Goal: Task Accomplishment & Management: Complete application form

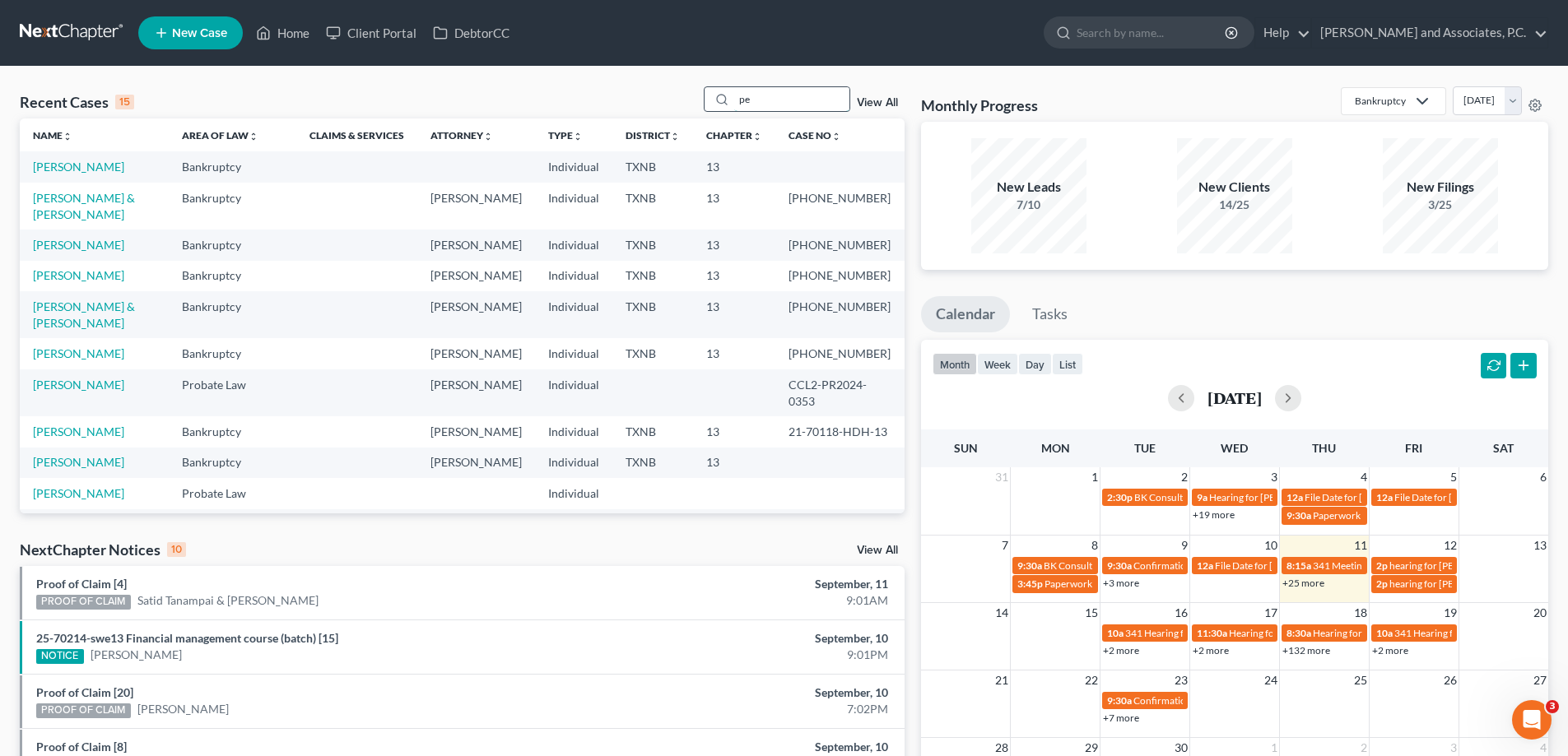
type input "p"
type input "antunez"
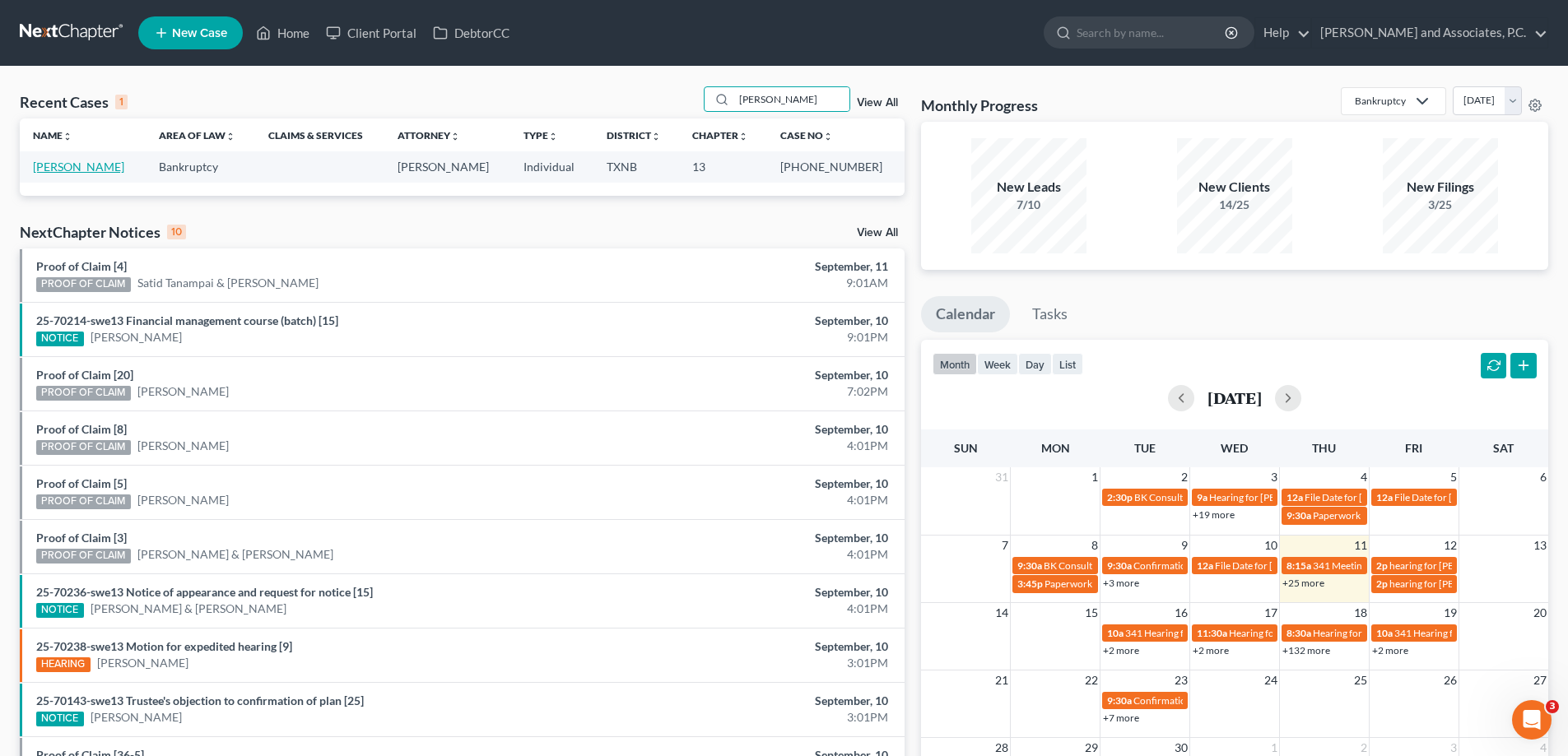
click at [60, 162] on link "[PERSON_NAME]" at bounding box center [78, 167] width 92 height 14
select select "5"
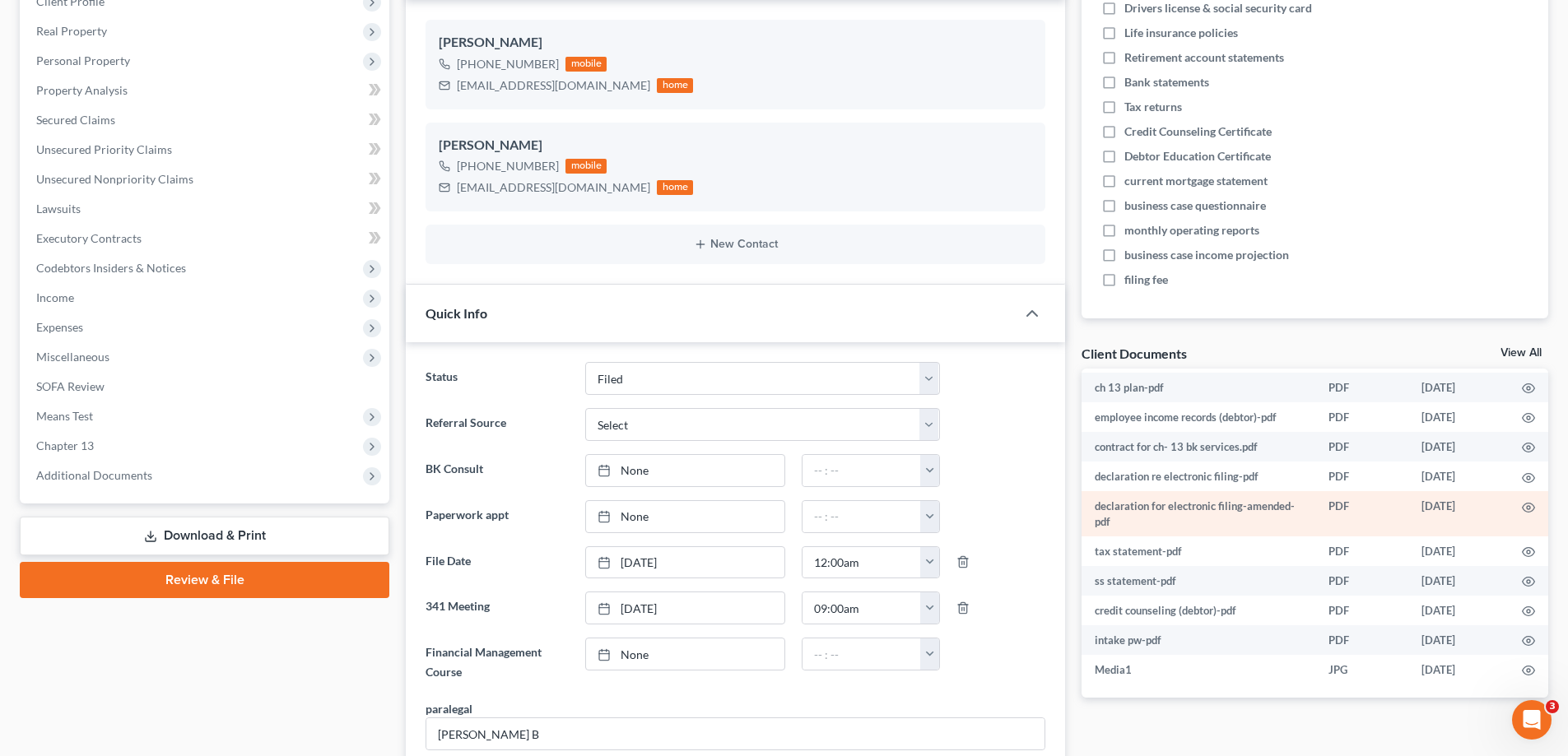
scroll to position [329, 0]
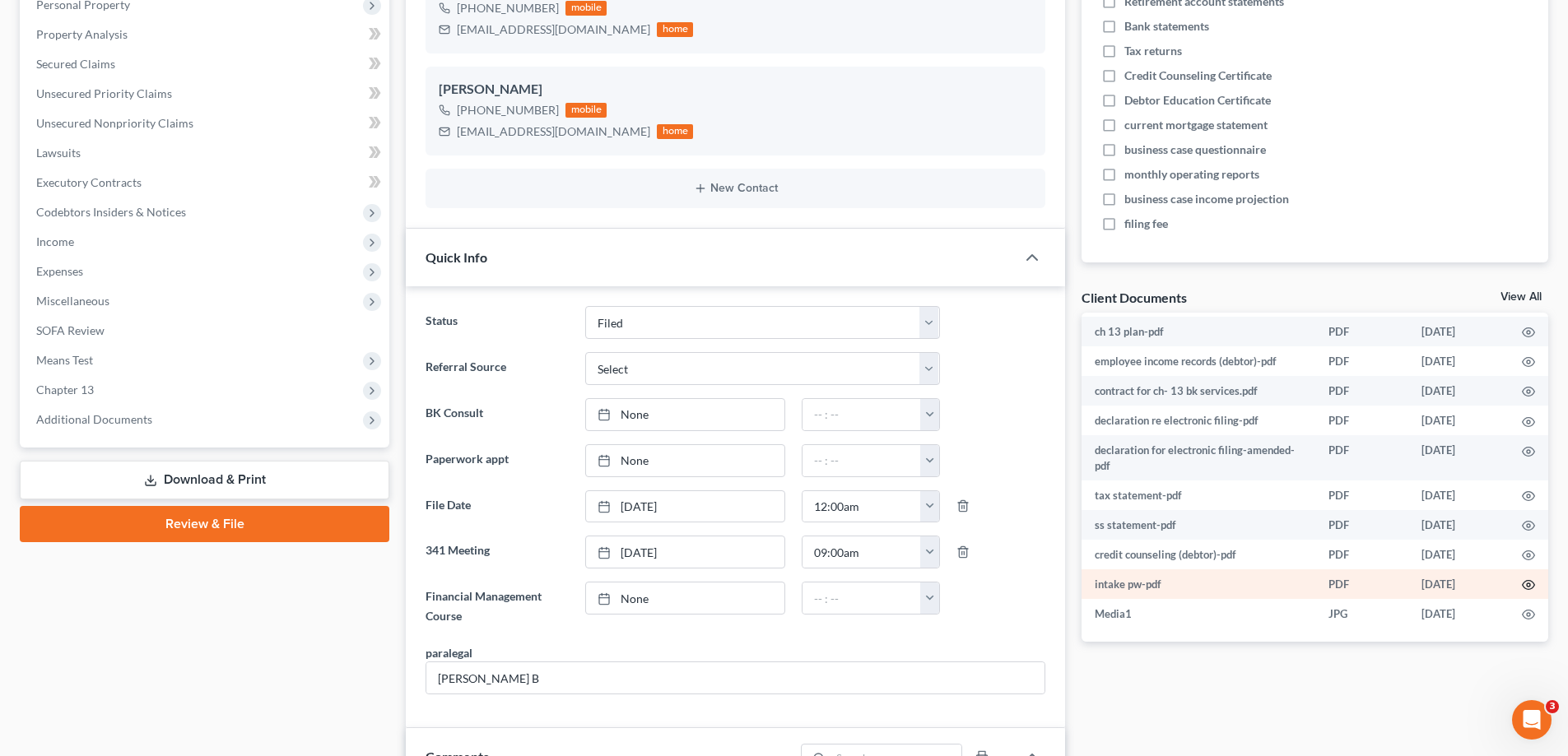
click at [1527, 587] on circle "button" at bounding box center [1528, 585] width 3 height 3
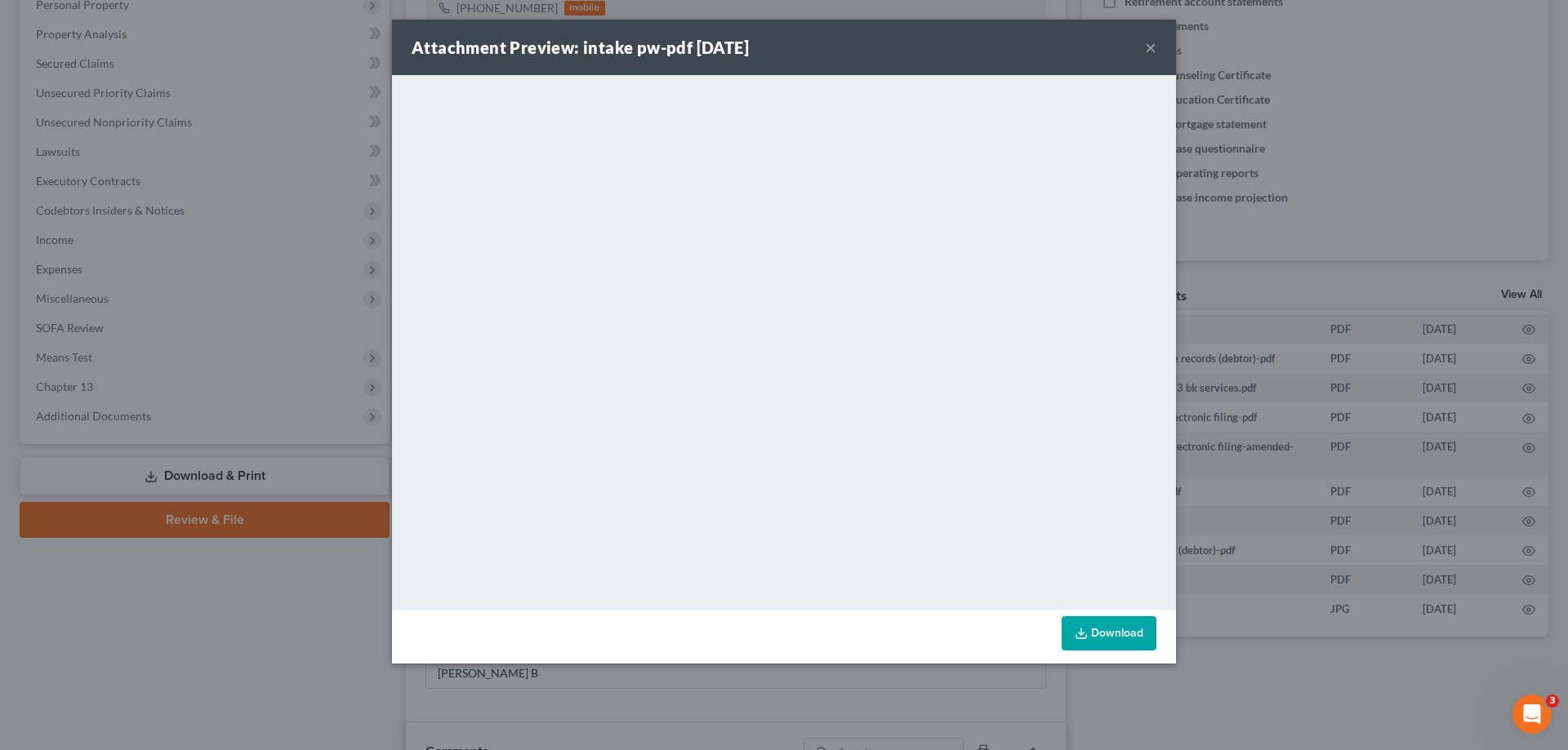
click at [1148, 48] on button "×" at bounding box center [1151, 47] width 12 height 19
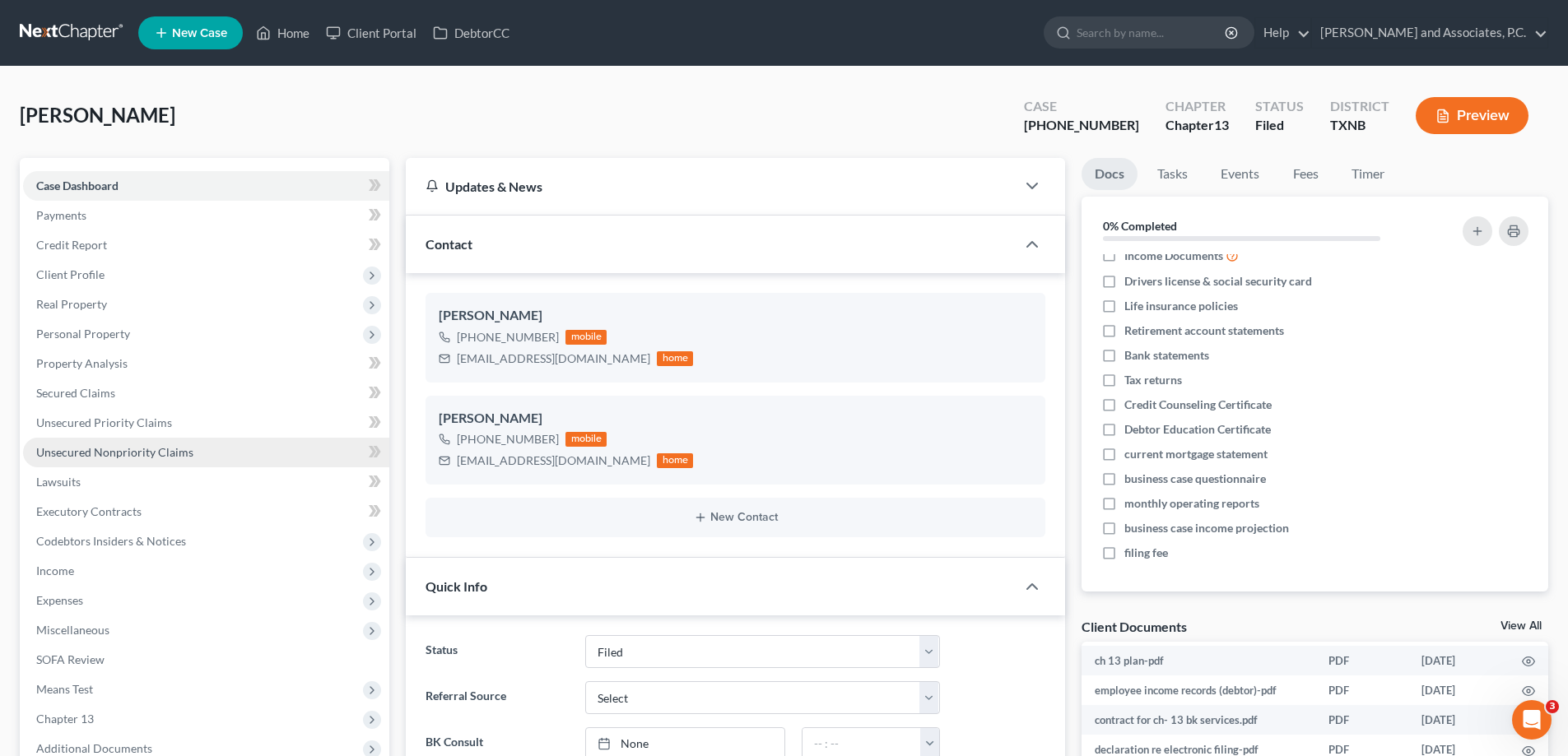
scroll to position [165, 0]
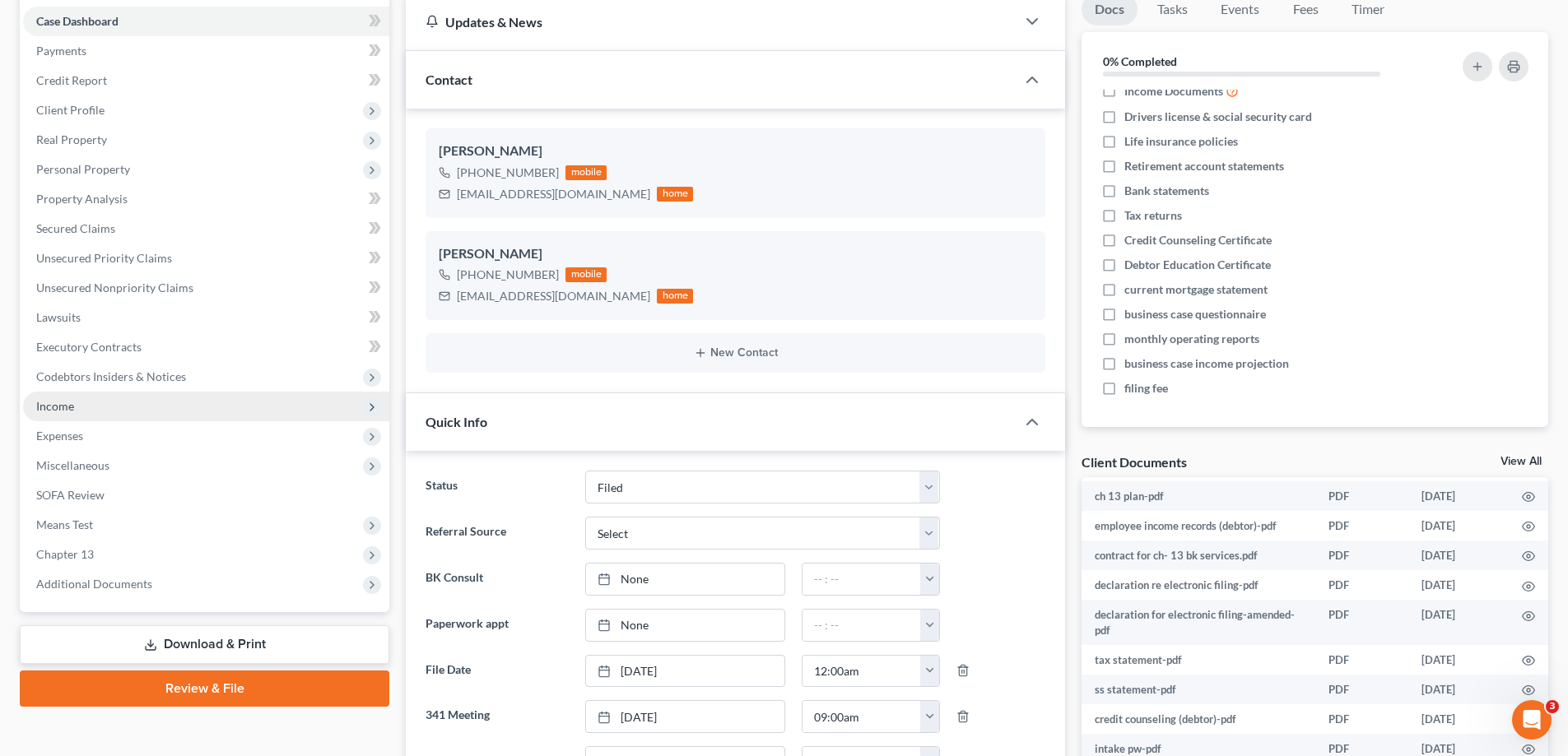
click at [112, 408] on span "Income" at bounding box center [205, 406] width 366 height 29
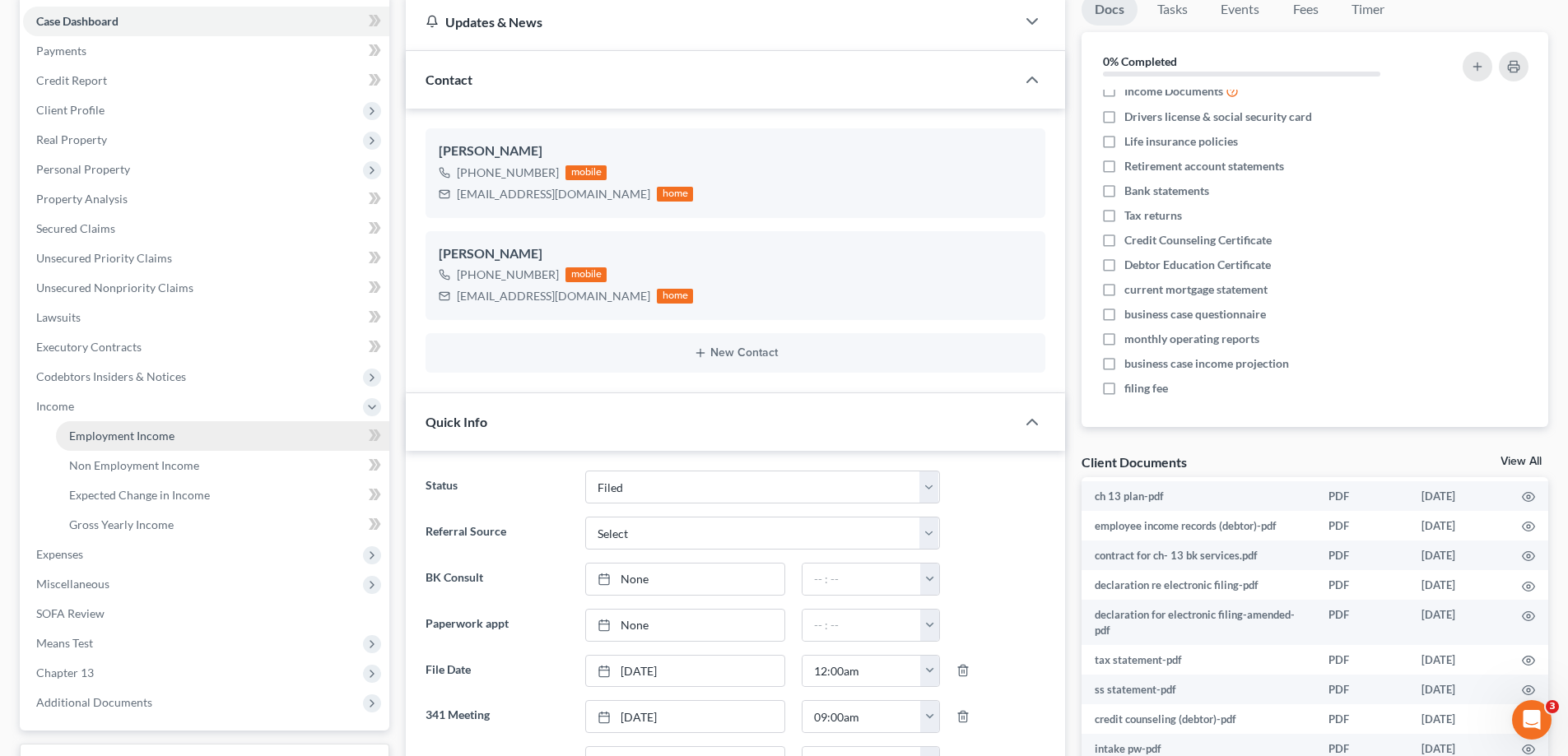
click at [144, 442] on link "Employment Income" at bounding box center [223, 436] width 333 height 29
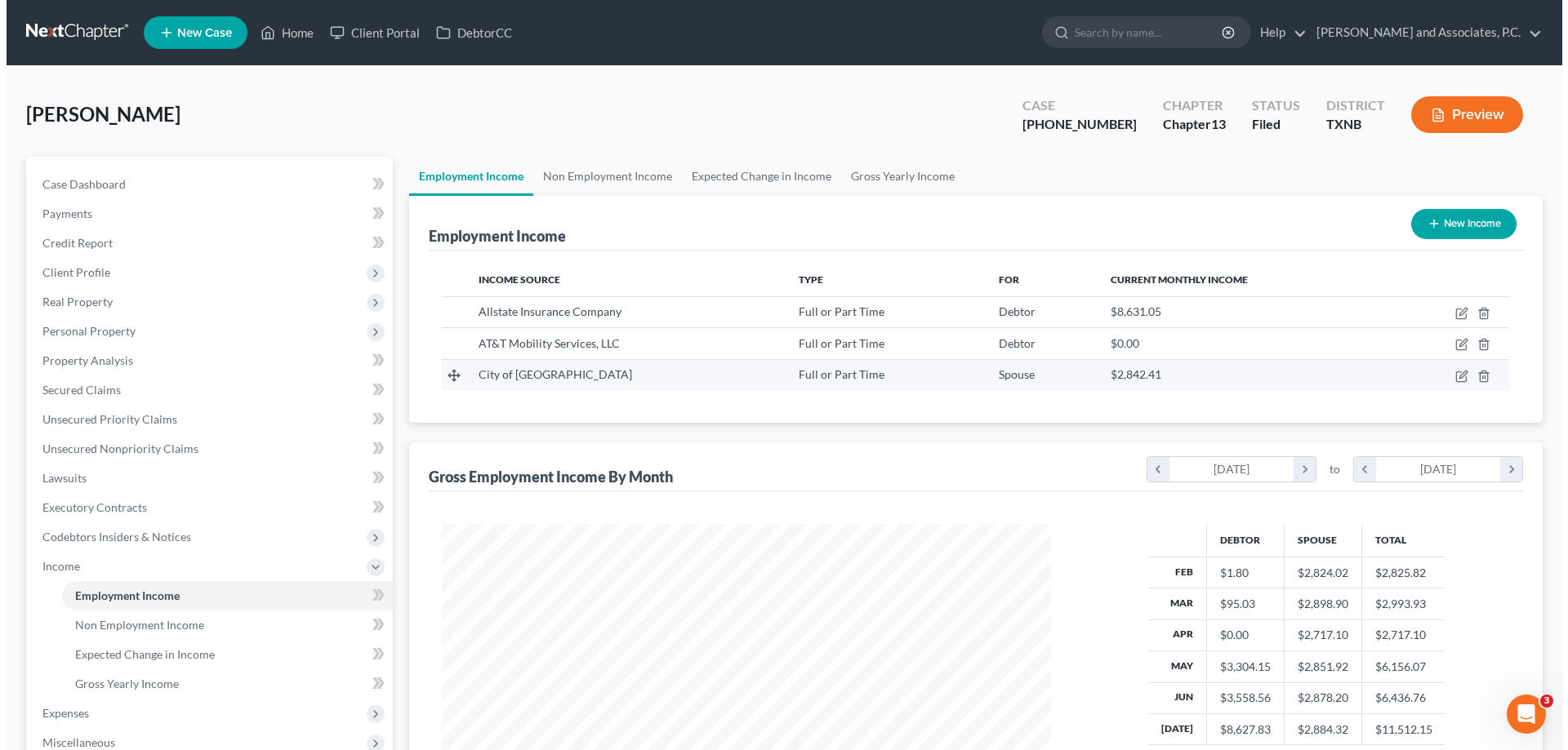
scroll to position [305, 642]
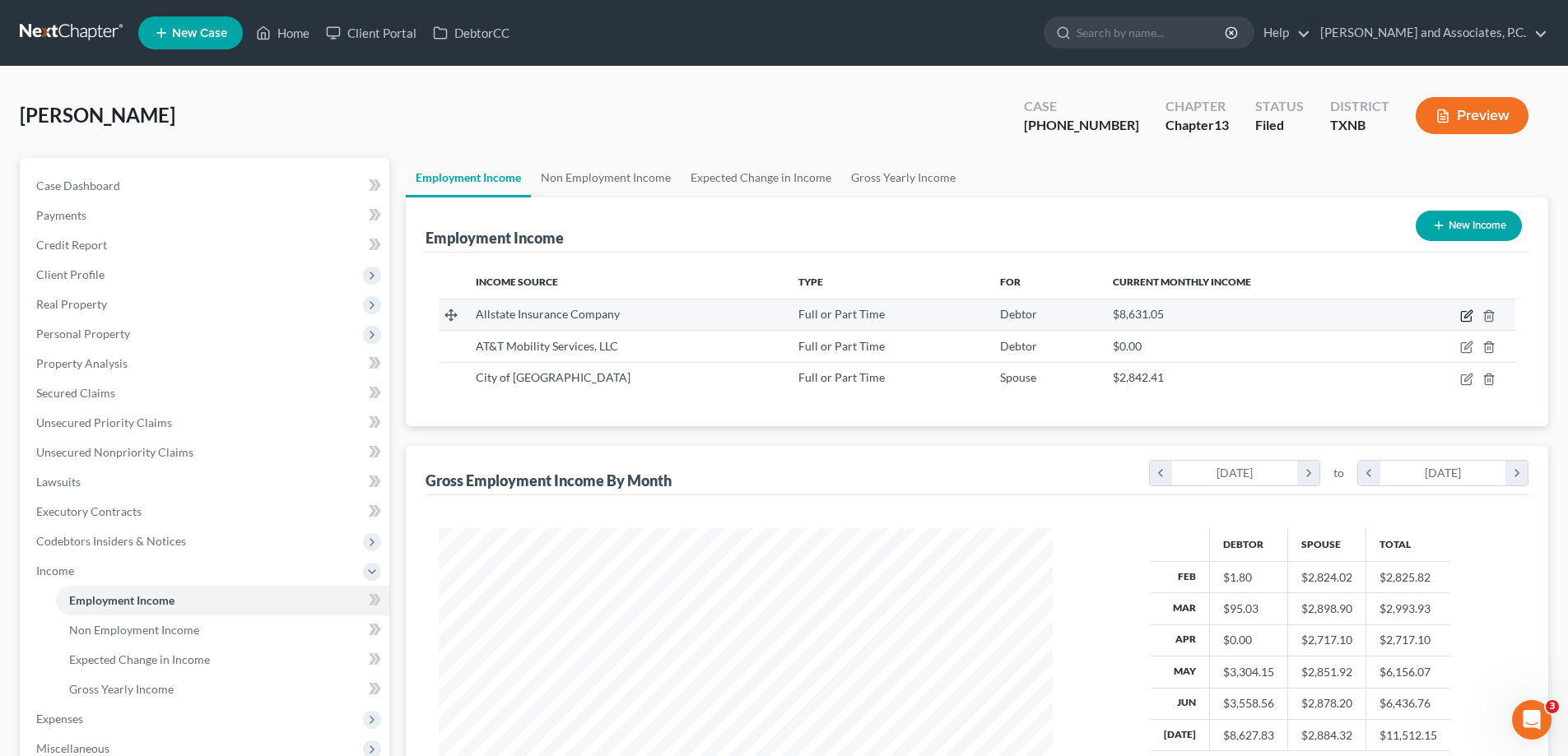
click at [1460, 311] on icon "button" at bounding box center [1467, 316] width 13 height 13
select select "0"
select select "14"
select select "2"
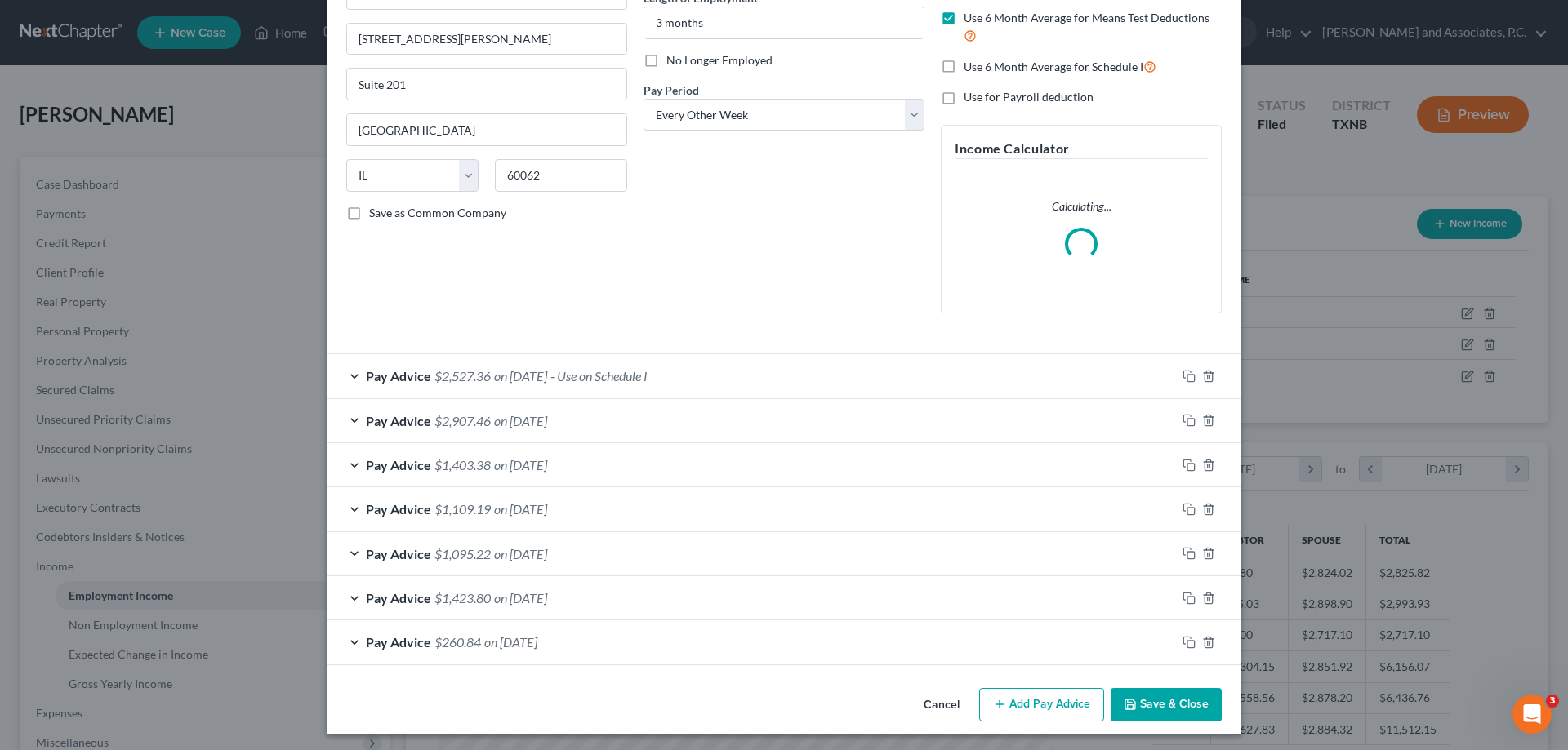
scroll to position [182, 0]
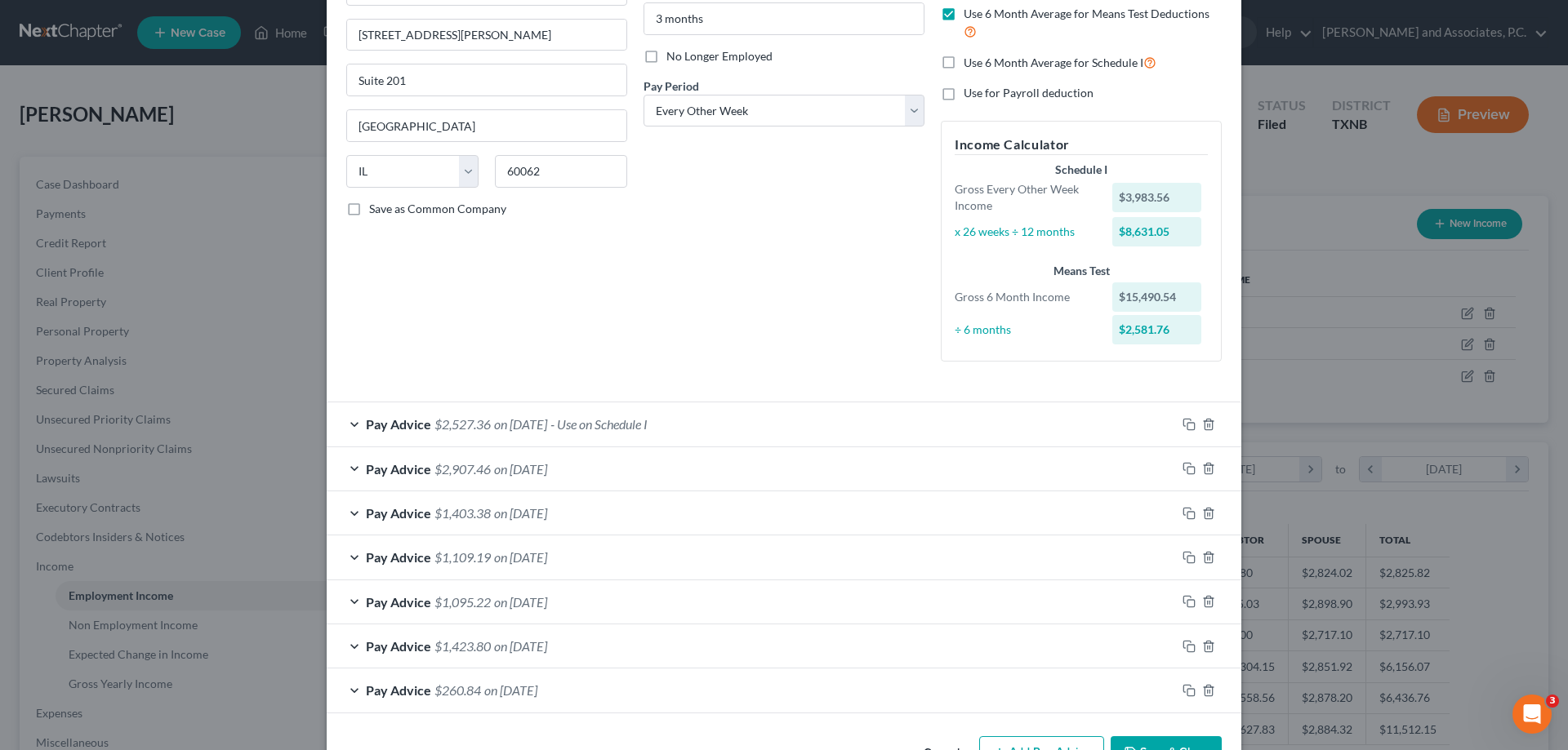
click at [345, 423] on div "Pay Advice $2,527.36 on 07/25/2025 - Use on Schedule I" at bounding box center [751, 424] width 850 height 43
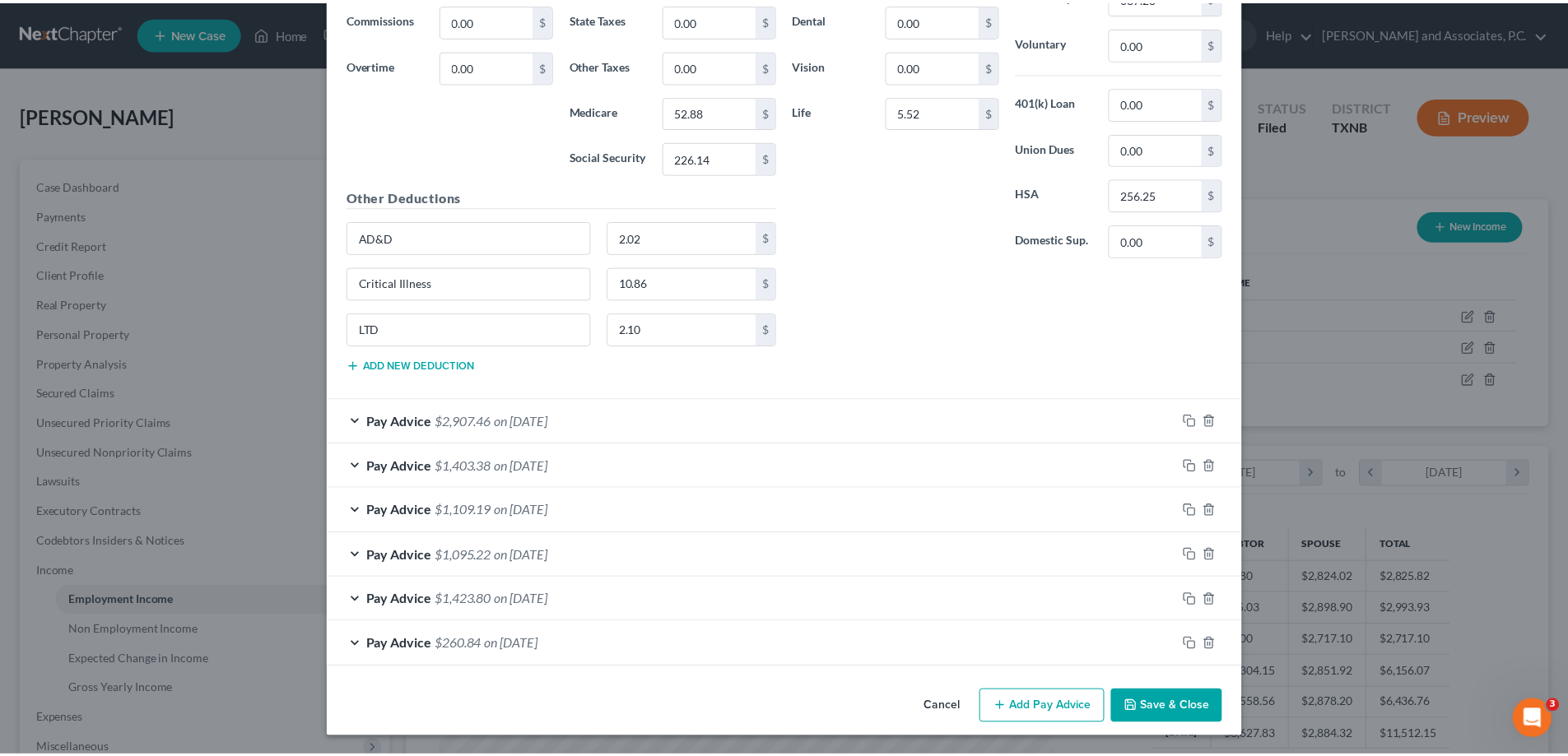
scroll to position [824, 0]
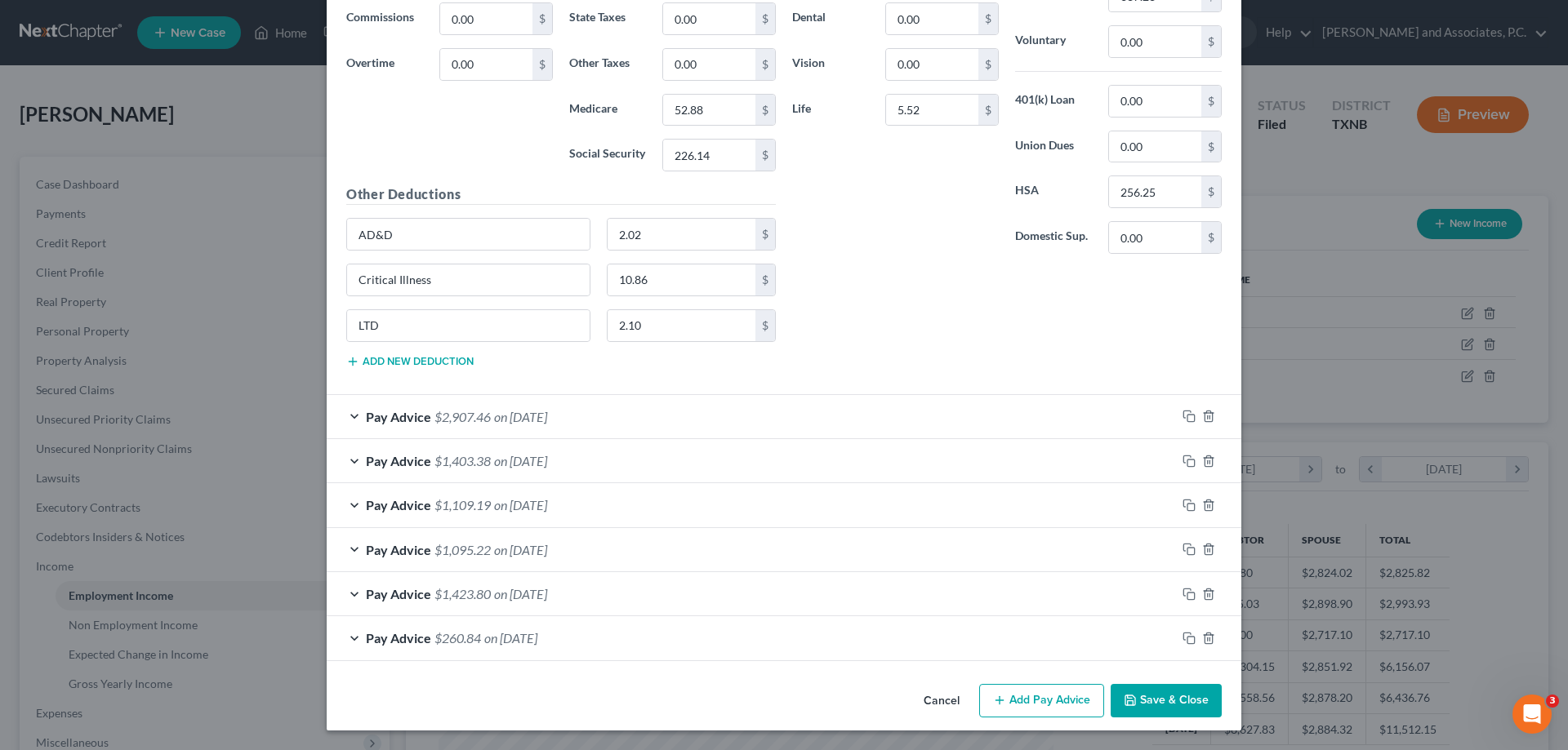
click at [1165, 704] on button "Save & Close" at bounding box center [1166, 701] width 111 height 34
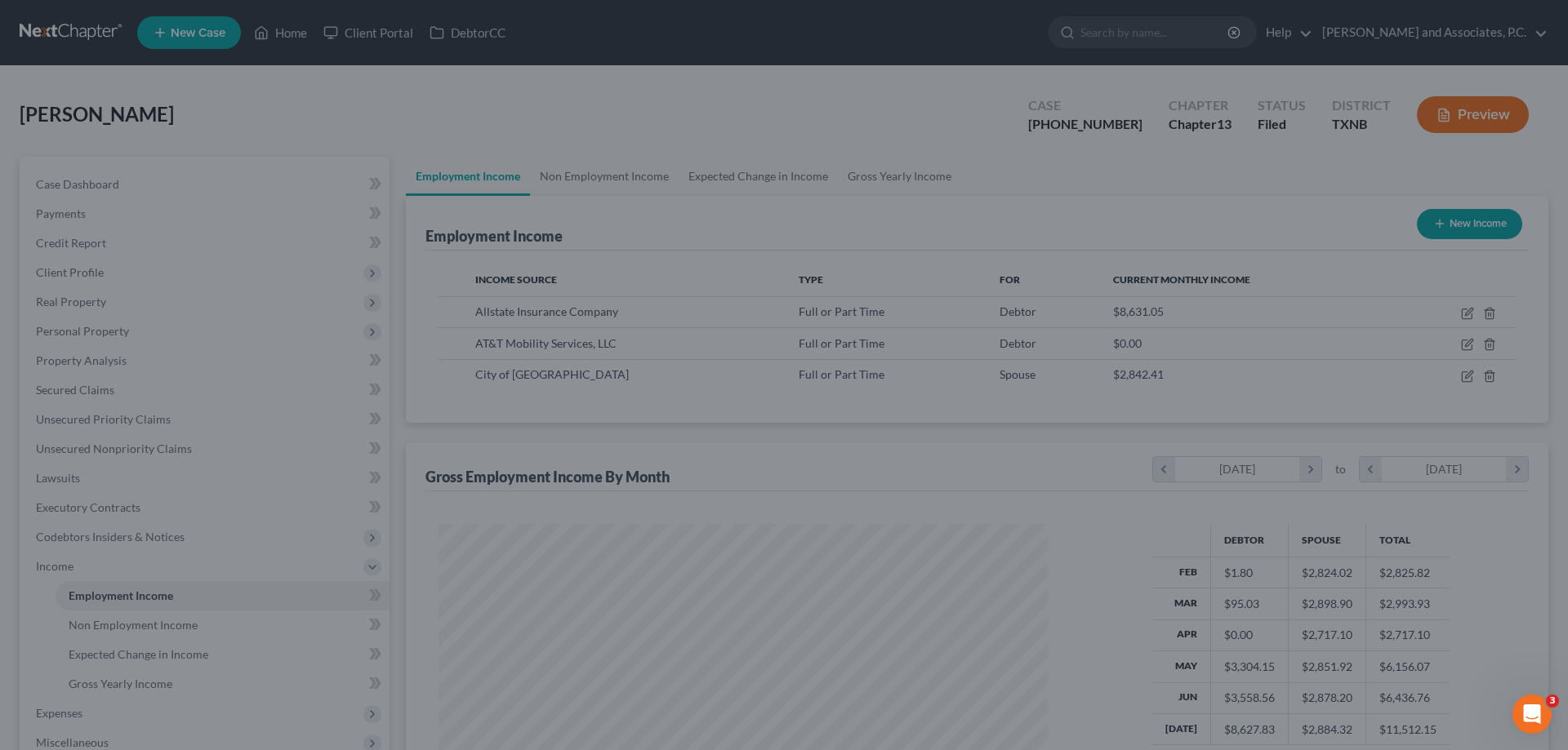
scroll to position [816063, 815947]
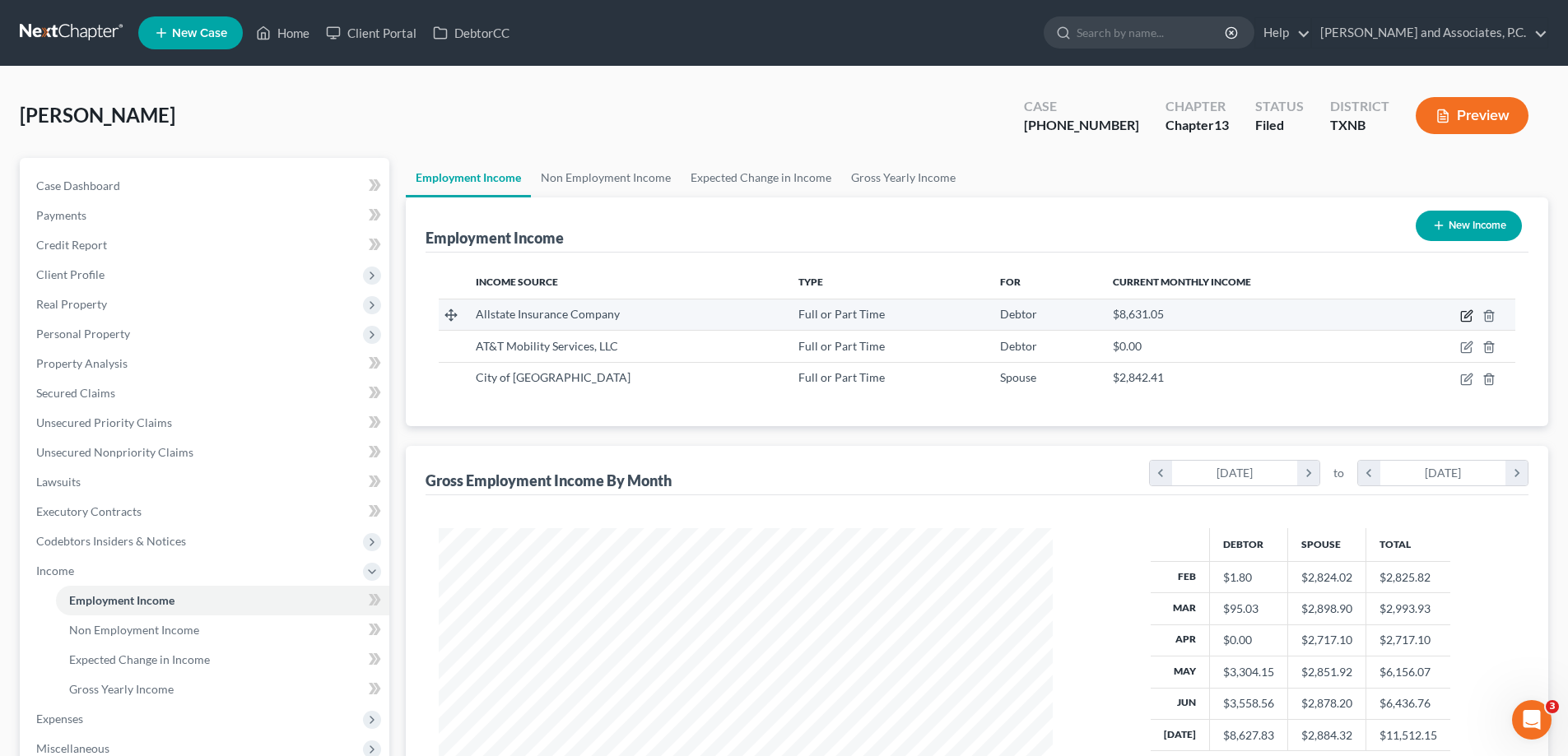
click at [1466, 313] on icon "button" at bounding box center [1467, 316] width 13 height 13
select select "0"
select select "14"
select select "2"
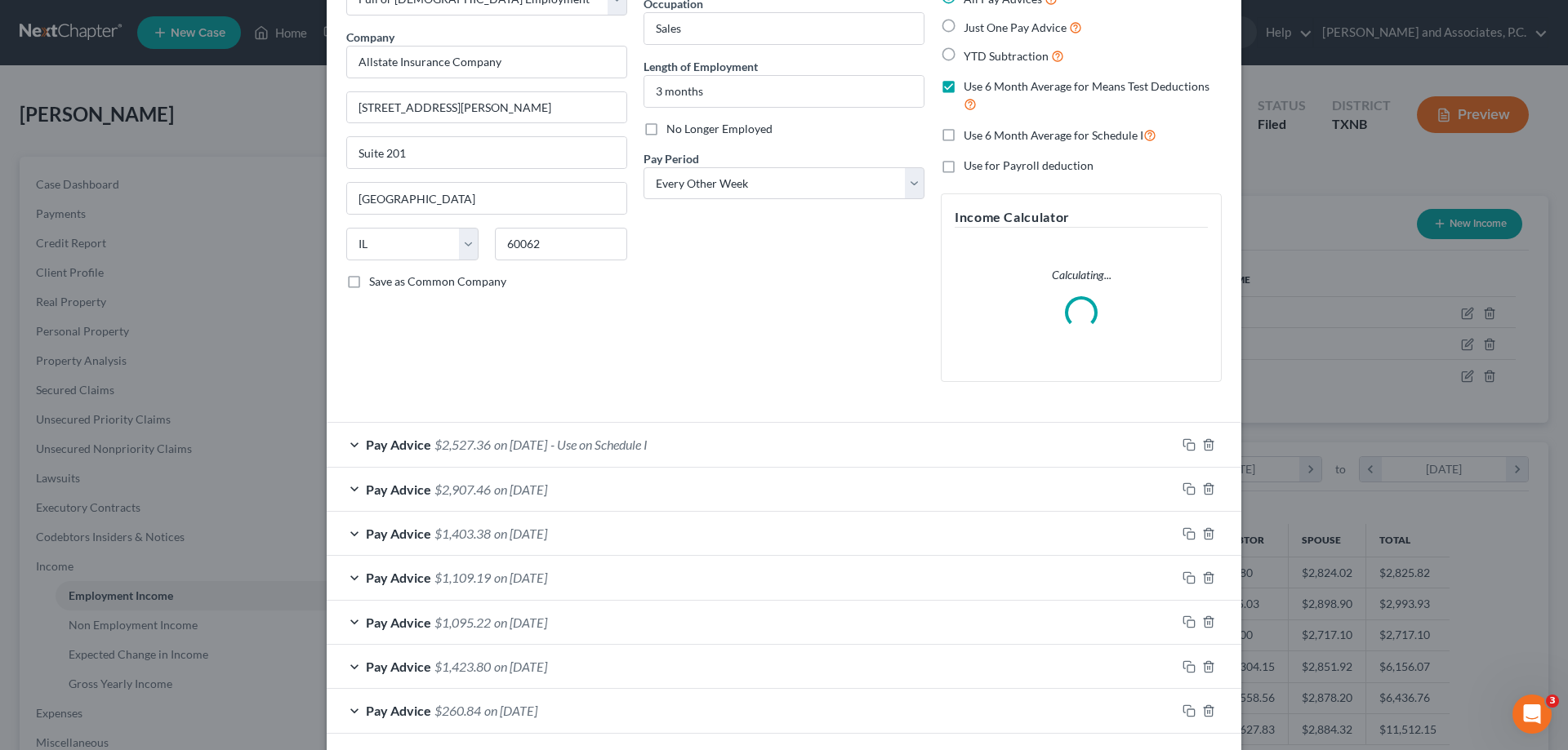
scroll to position [182, 0]
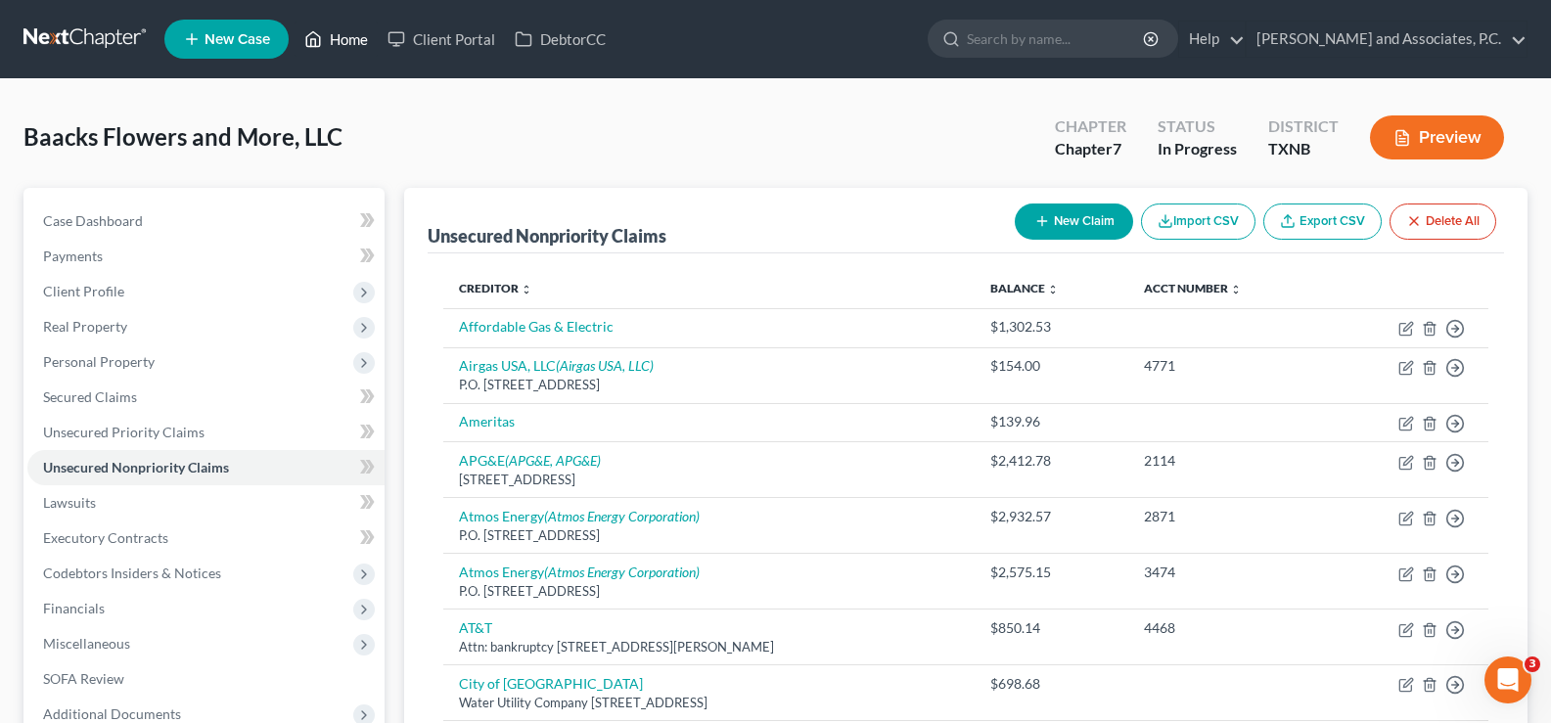
click at [329, 42] on link "Home" at bounding box center [336, 39] width 83 height 35
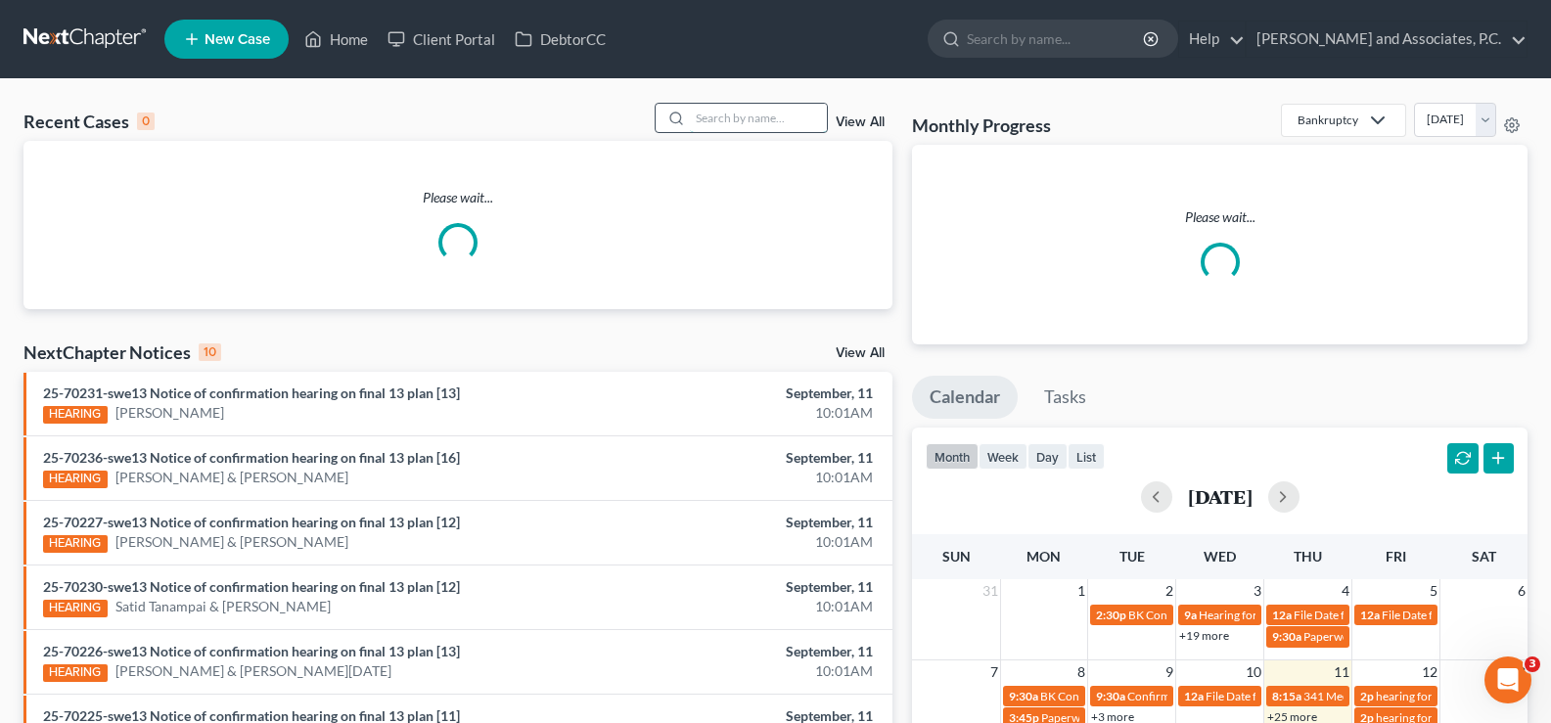
click at [731, 127] on input "search" at bounding box center [758, 118] width 137 height 28
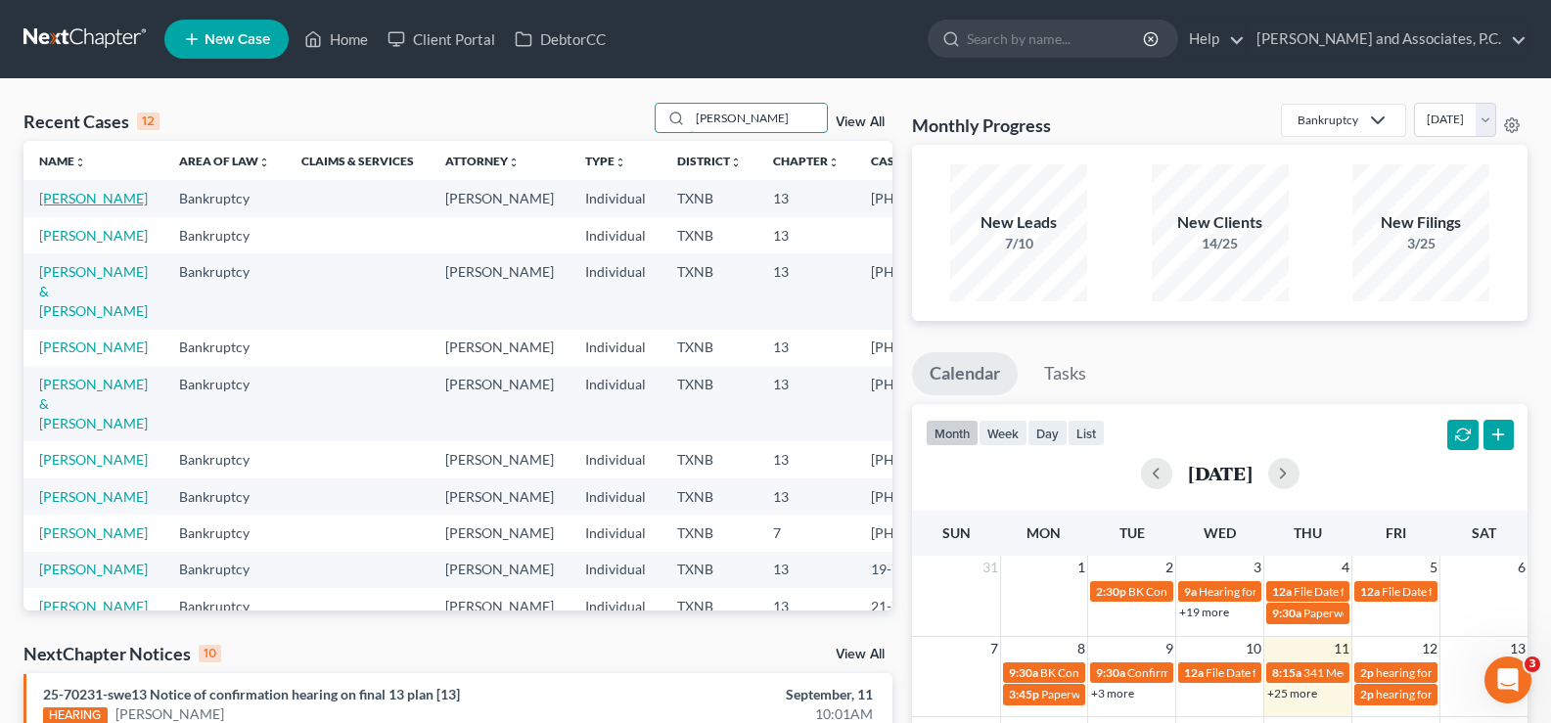
type input "[PERSON_NAME]"
click at [64, 206] on link "[PERSON_NAME]" at bounding box center [93, 198] width 109 height 17
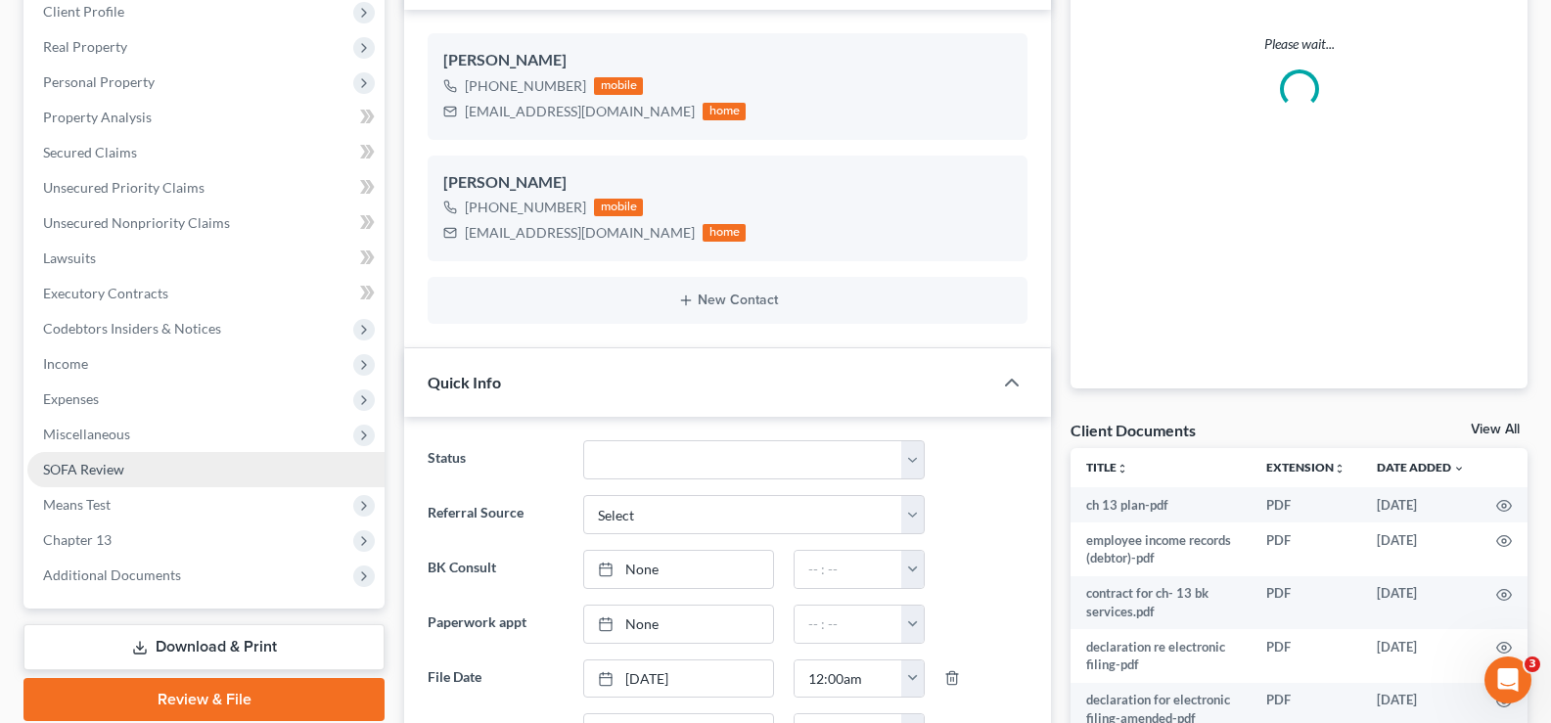
scroll to position [391, 0]
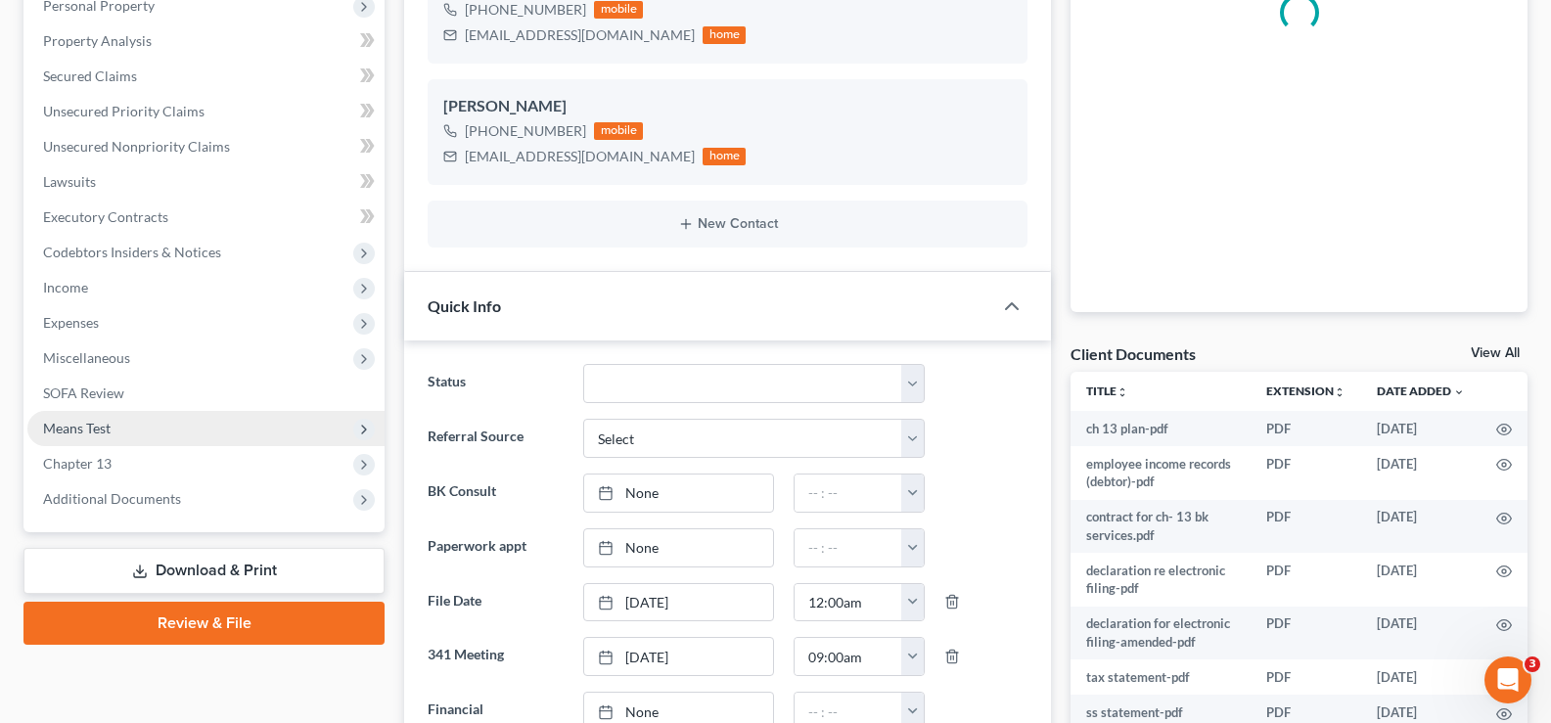
click at [148, 419] on span "Means Test" at bounding box center [205, 428] width 357 height 35
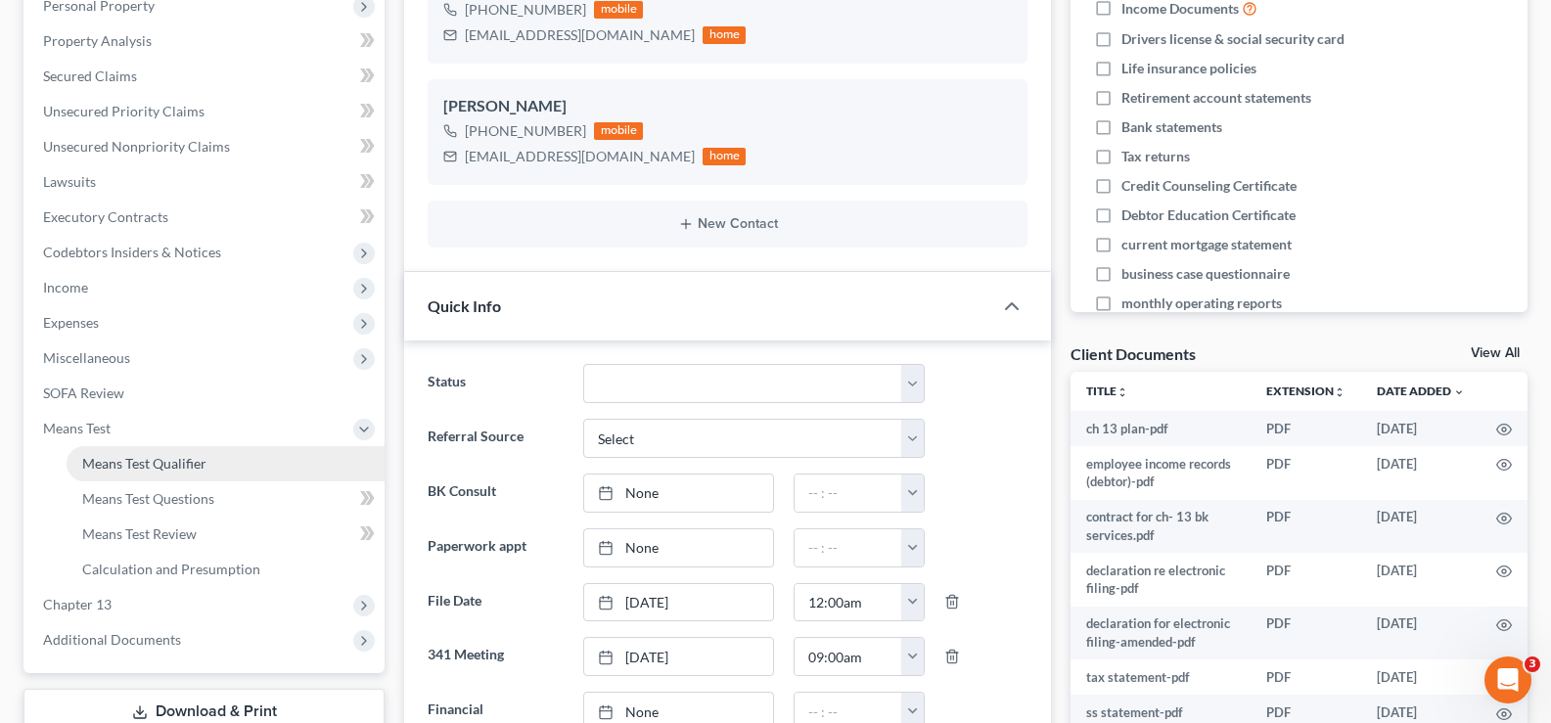
click at [158, 470] on span "Means Test Qualifier" at bounding box center [144, 463] width 124 height 17
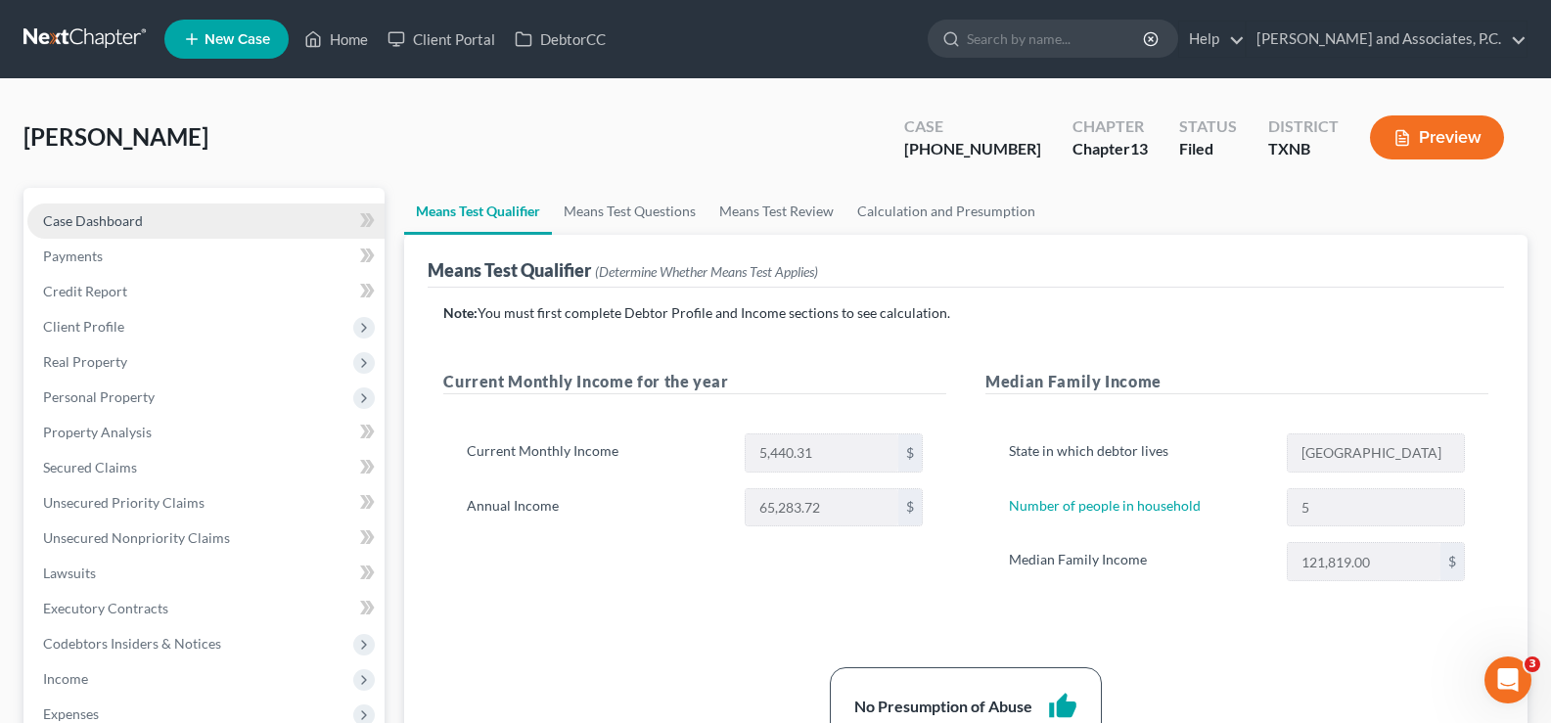
click at [184, 214] on link "Case Dashboard" at bounding box center [205, 221] width 357 height 35
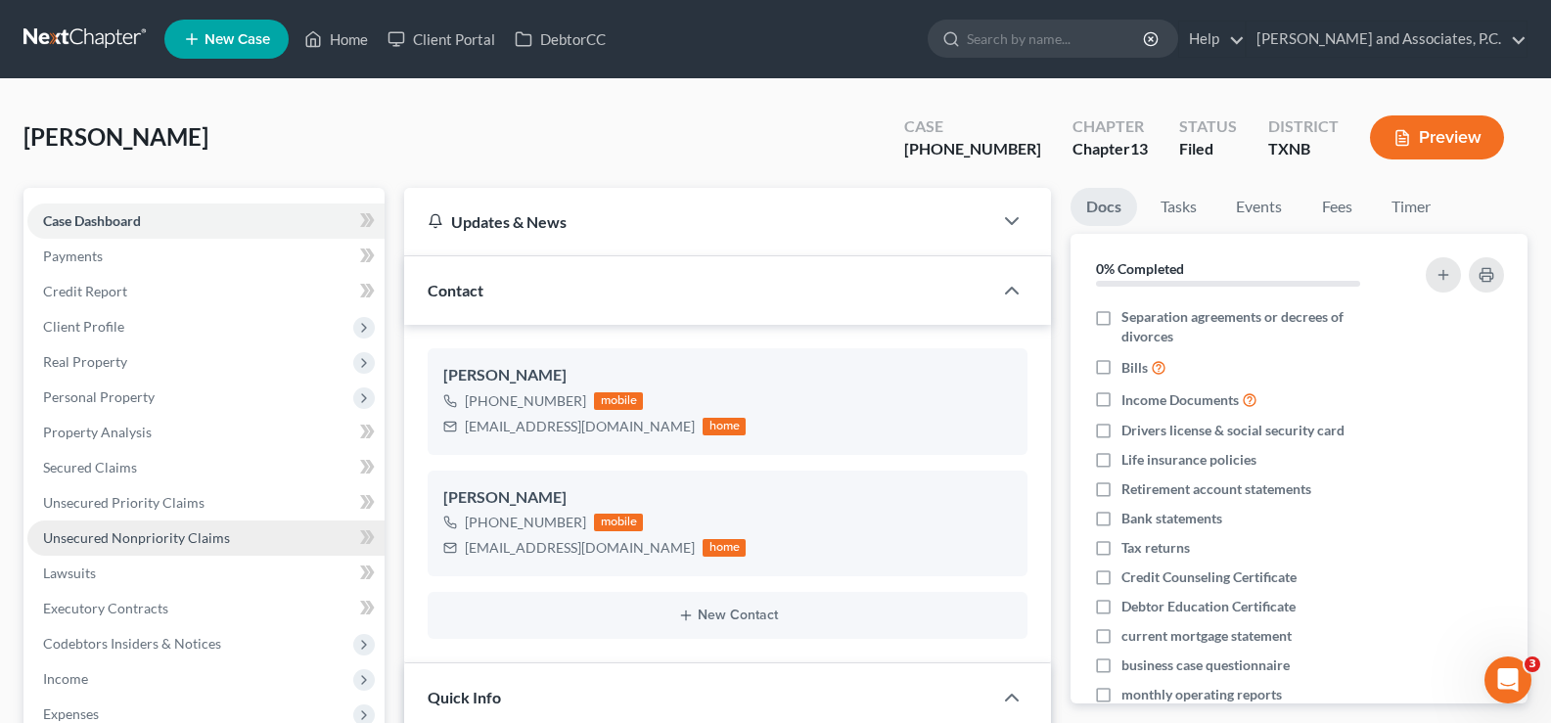
click at [161, 542] on span "Unsecured Nonpriority Claims" at bounding box center [136, 537] width 187 height 17
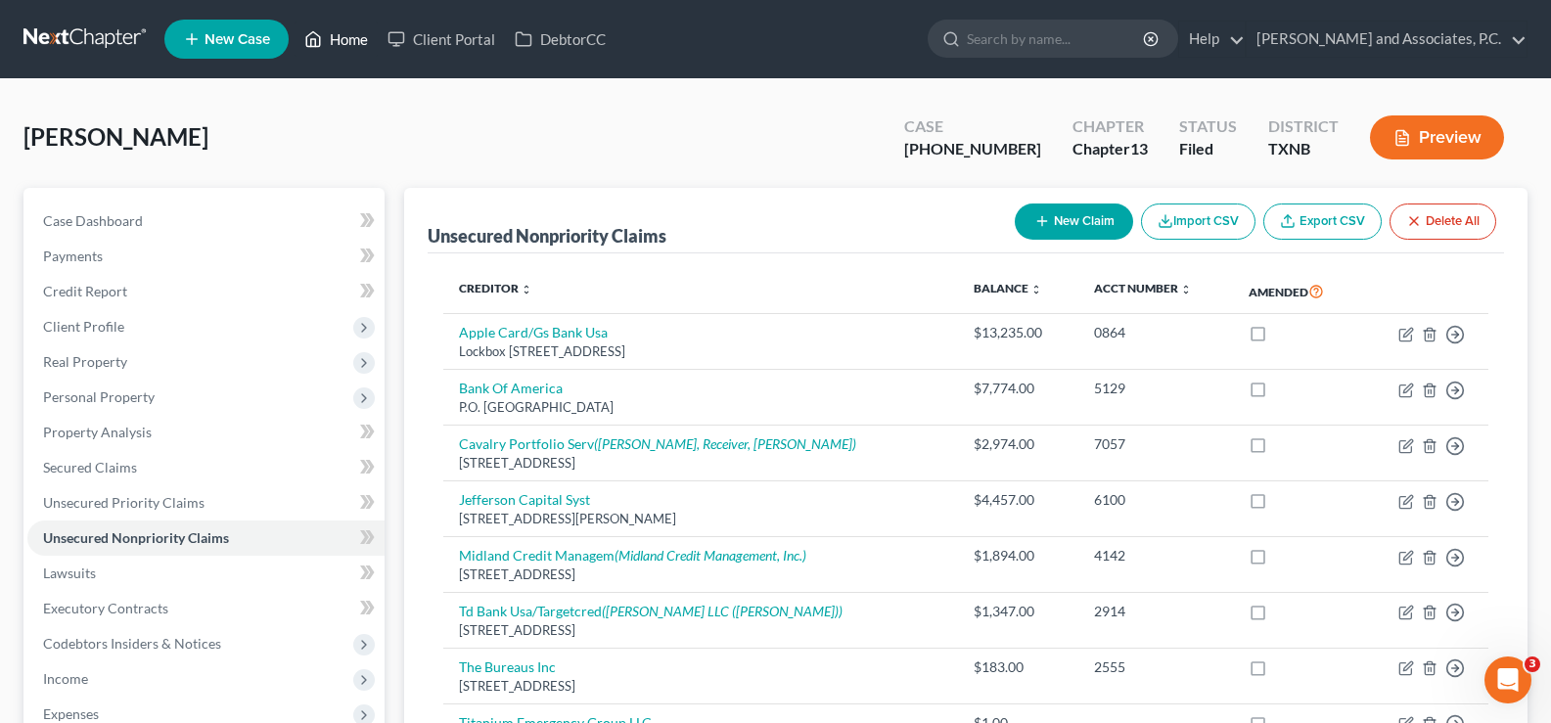
click at [354, 46] on link "Home" at bounding box center [336, 39] width 83 height 35
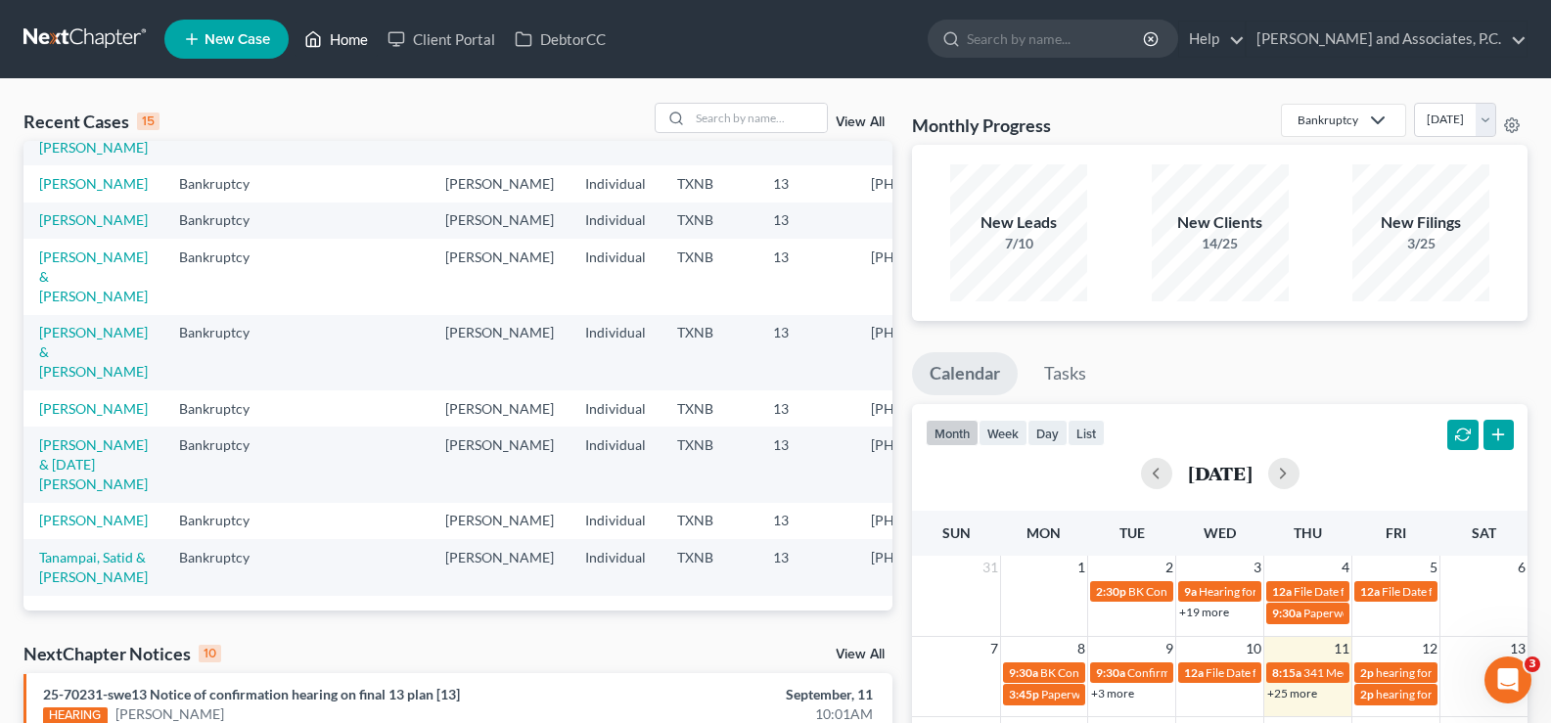
scroll to position [545, 0]
click at [703, 111] on input "search" at bounding box center [758, 118] width 137 height 28
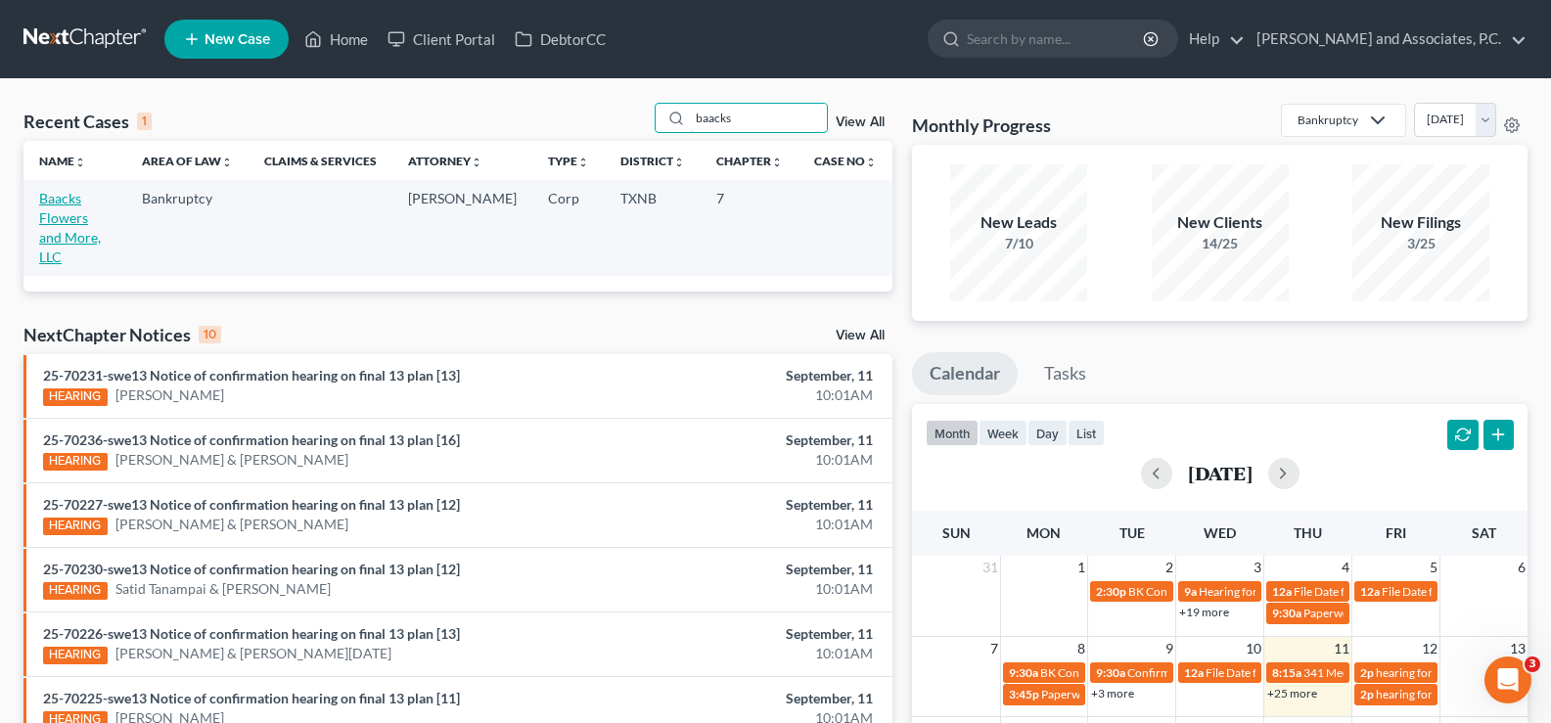
type input "baacks"
click at [92, 214] on link "Baacks Flowers and More, LLC" at bounding box center [70, 227] width 62 height 75
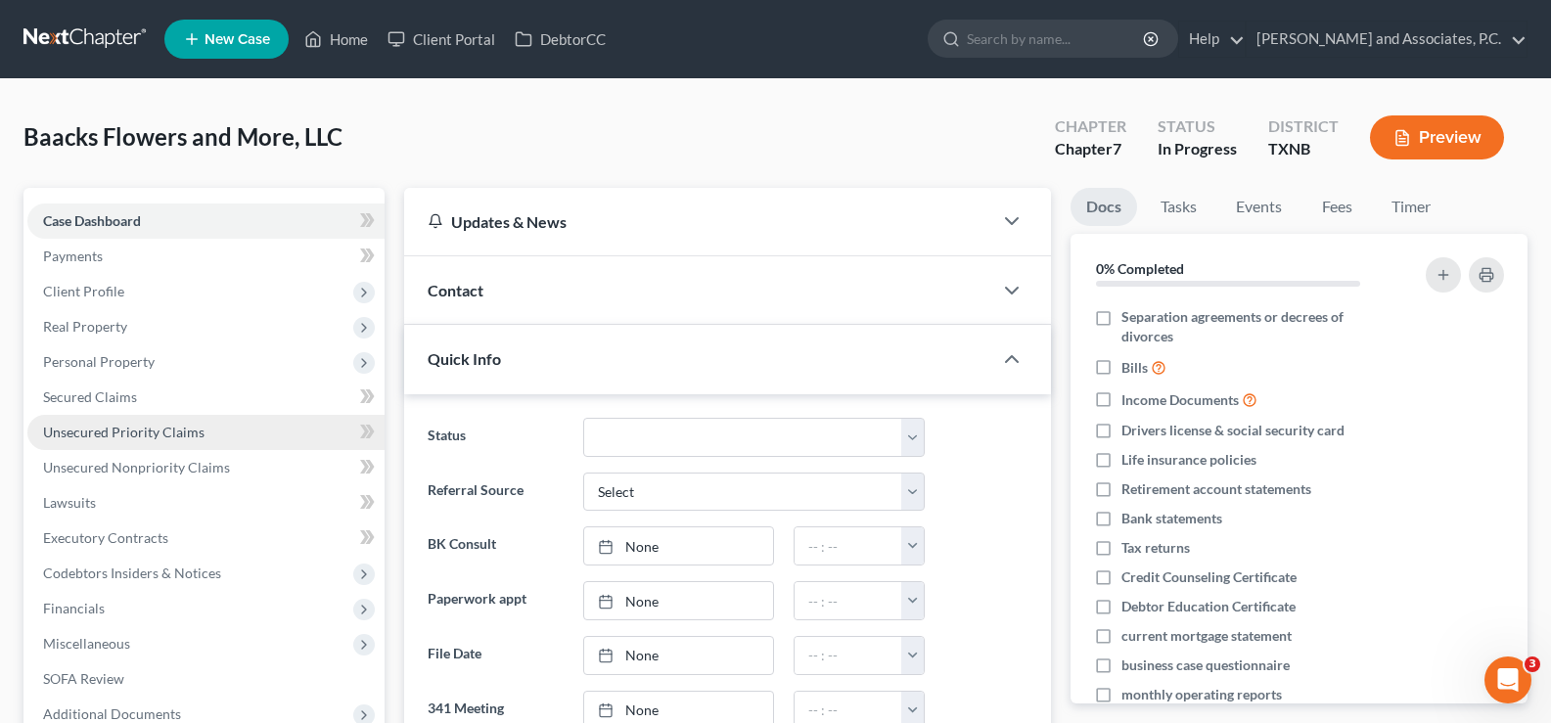
click at [150, 433] on span "Unsecured Priority Claims" at bounding box center [123, 432] width 161 height 17
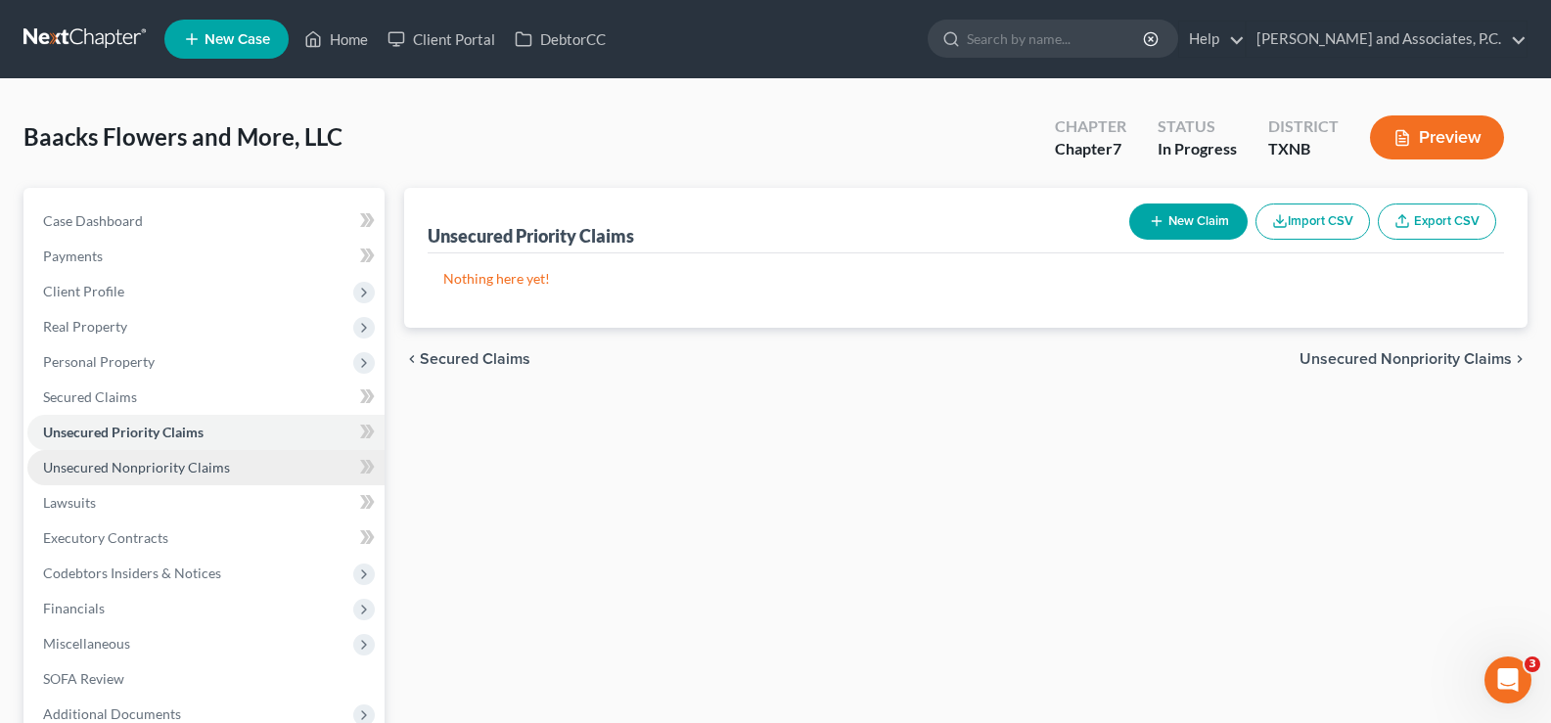
click at [112, 468] on span "Unsecured Nonpriority Claims" at bounding box center [136, 467] width 187 height 17
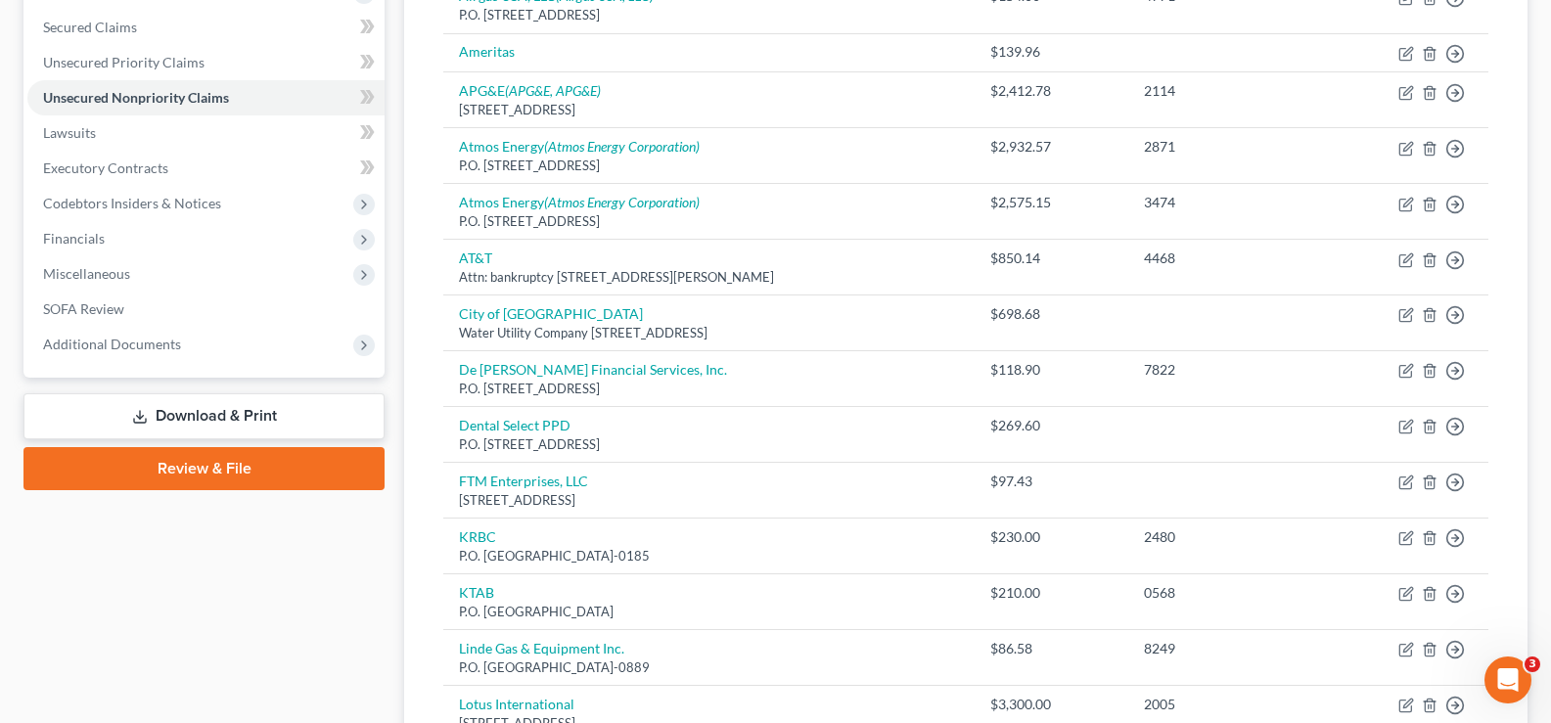
scroll to position [174, 0]
